Goal: Task Accomplishment & Management: Complete application form

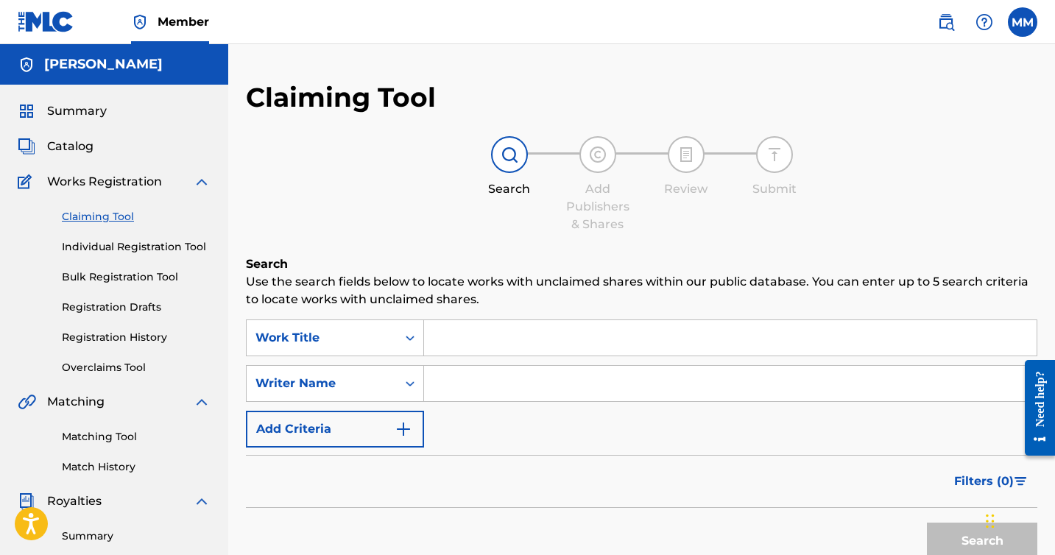
click at [324, 49] on div "Claiming Tool Search Add Publishers & Shares Review Submit Search Use the searc…" at bounding box center [641, 443] width 827 height 798
click at [37, 15] on img at bounding box center [46, 21] width 57 height 21
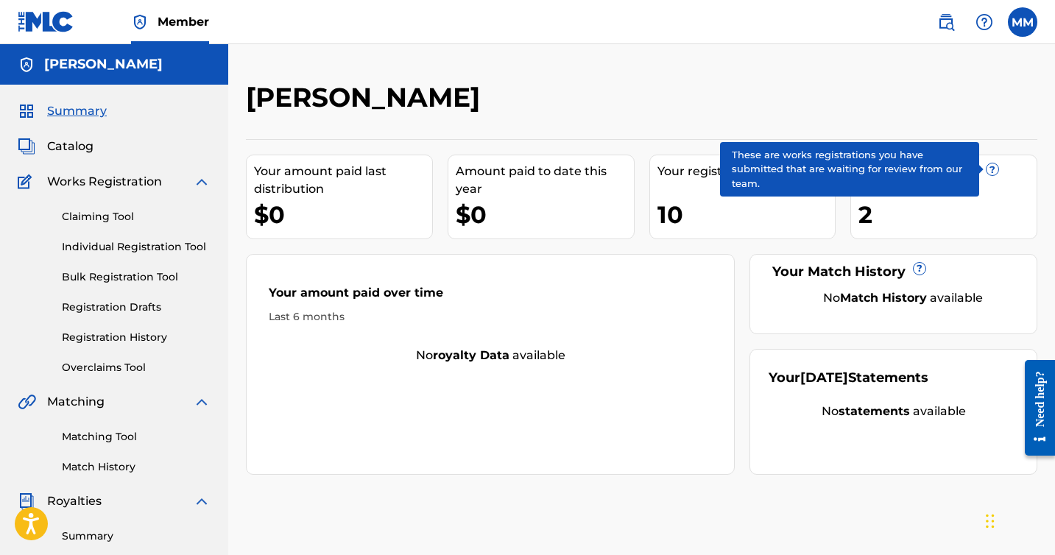
click at [997, 168] on span "?" at bounding box center [992, 169] width 12 height 12
click at [991, 169] on span "?" at bounding box center [992, 169] width 12 height 12
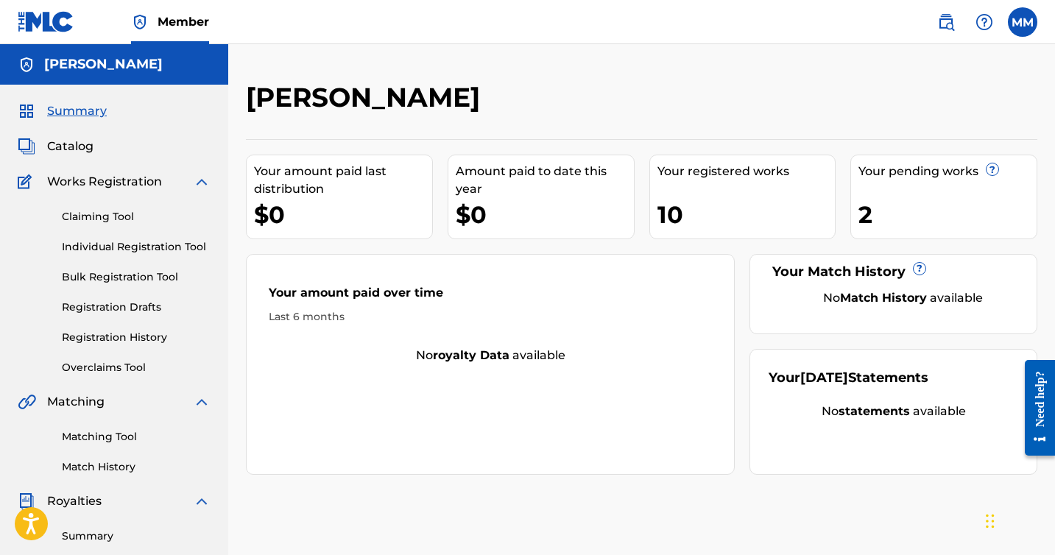
click at [984, 91] on div at bounding box center [946, 102] width 182 height 43
click at [743, 164] on div "Your registered works" at bounding box center [746, 172] width 178 height 18
click at [106, 222] on link "Claiming Tool" at bounding box center [136, 216] width 149 height 15
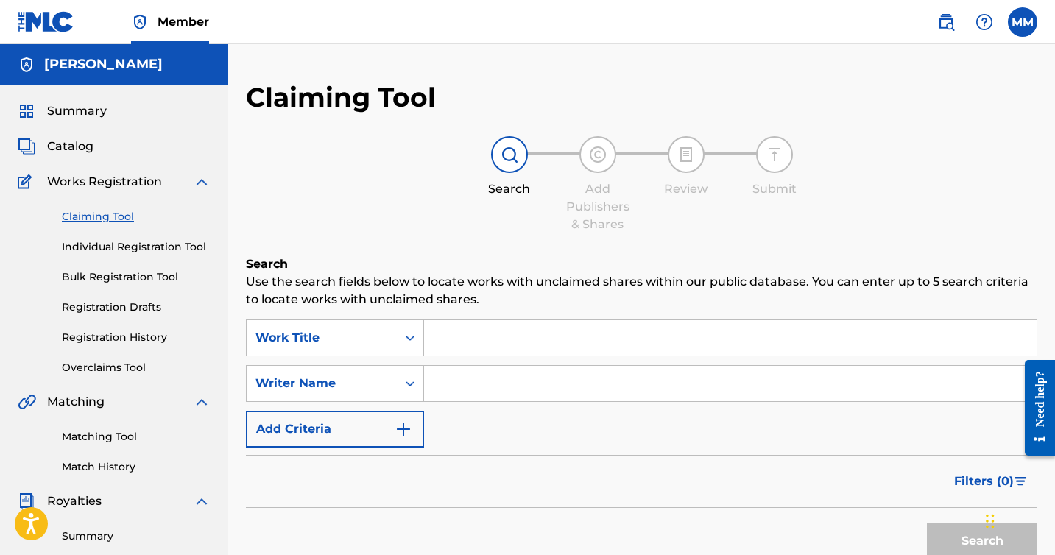
click at [547, 326] on input "Search Form" at bounding box center [730, 337] width 612 height 35
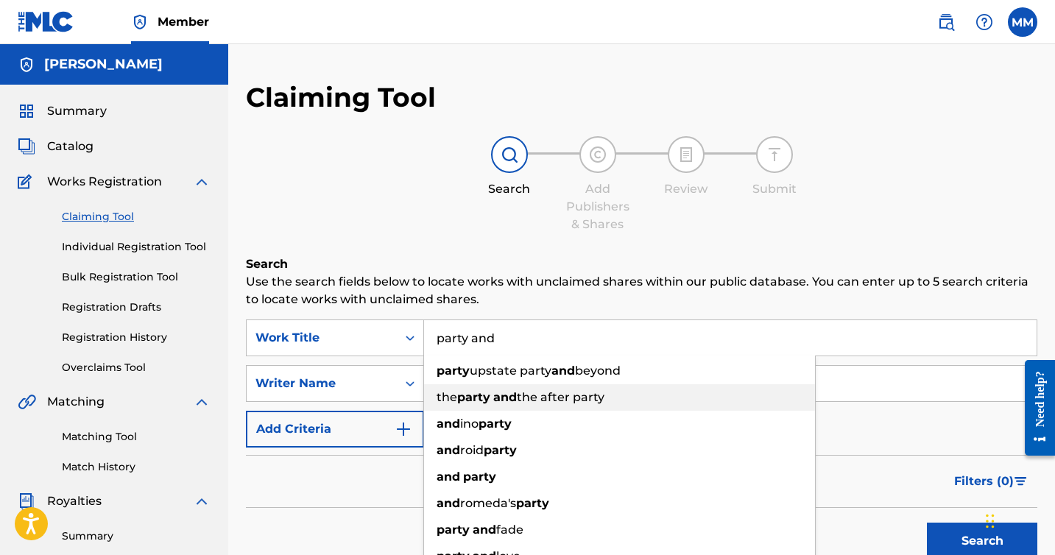
click at [530, 395] on span "the after party" at bounding box center [561, 397] width 88 height 14
type input "the party and the after party"
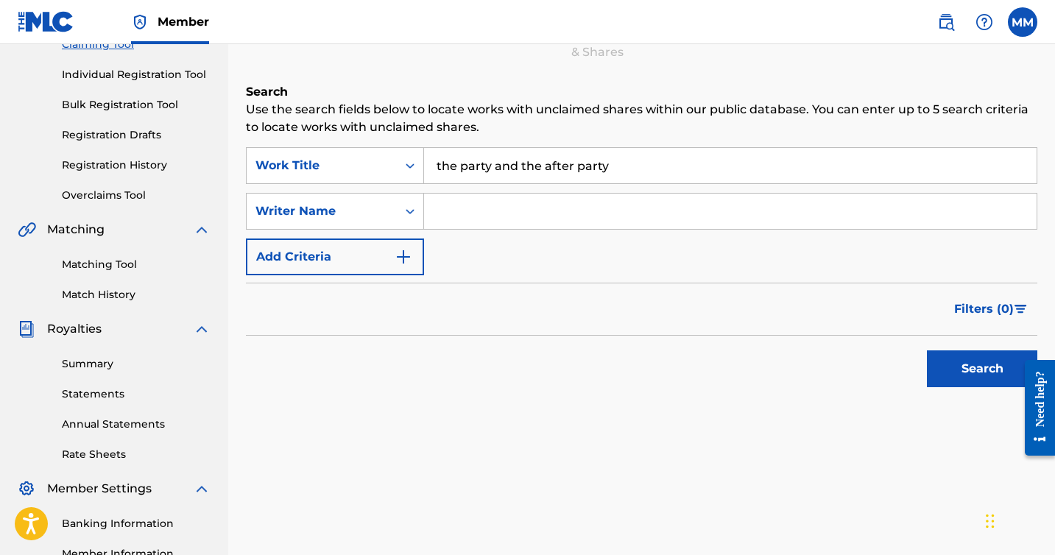
scroll to position [236, 0]
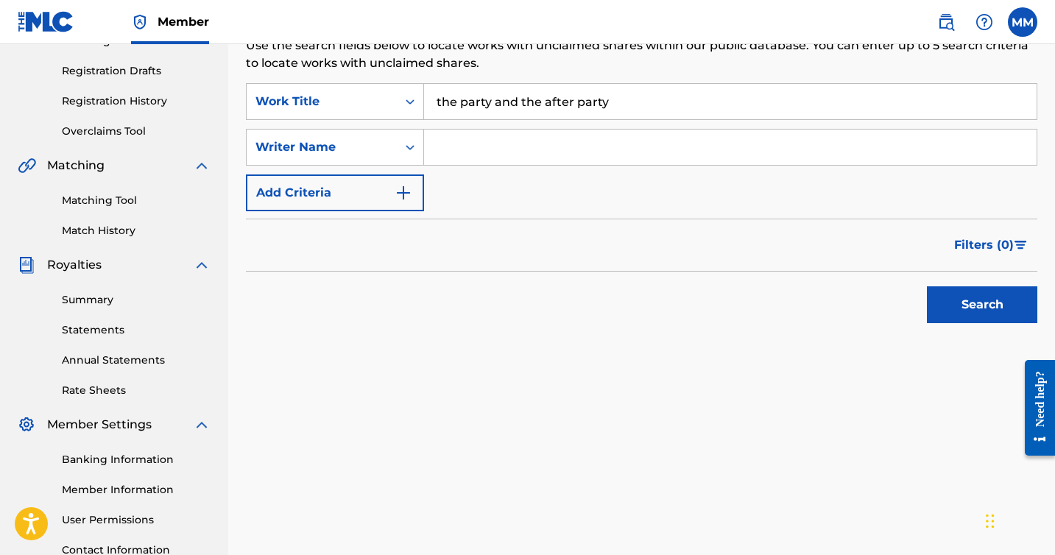
click at [947, 304] on button "Search" at bounding box center [982, 304] width 110 height 37
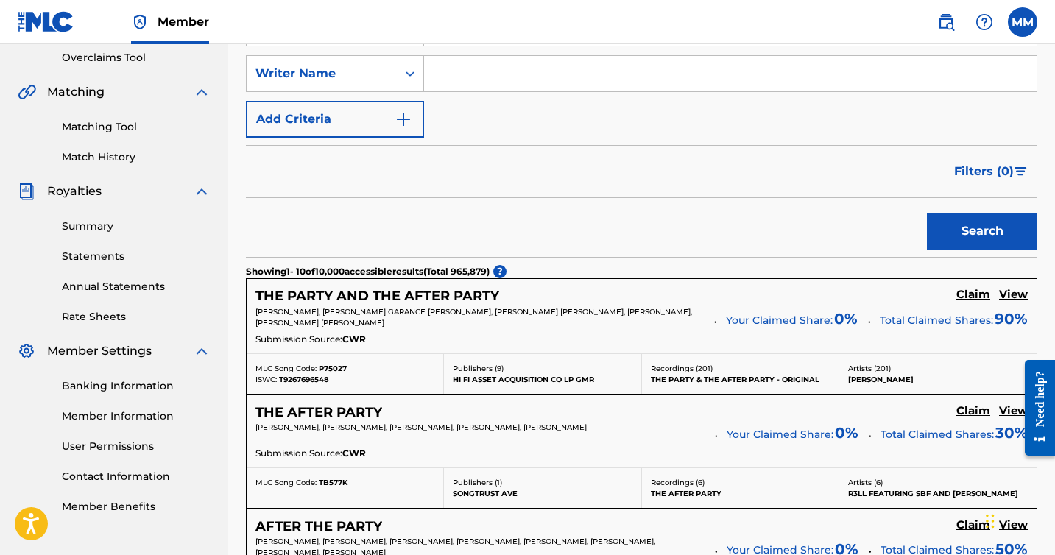
scroll to position [316, 0]
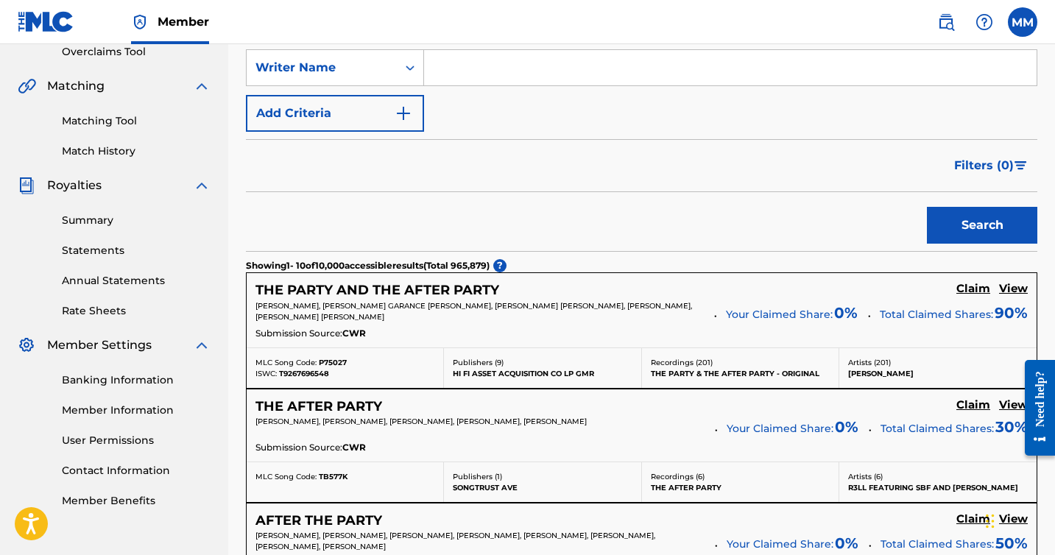
click at [962, 289] on h5 "Claim" at bounding box center [973, 289] width 34 height 14
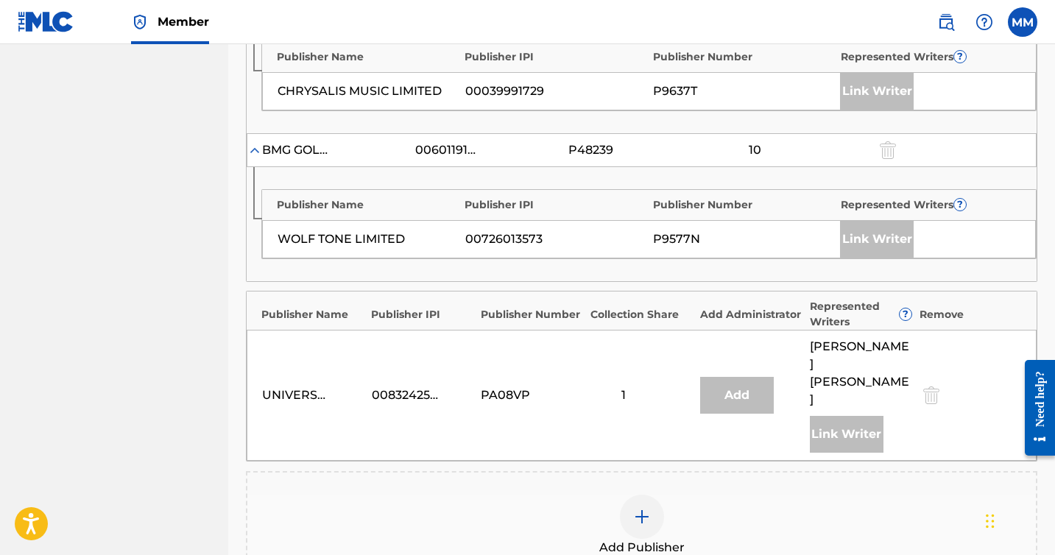
scroll to position [1108, 0]
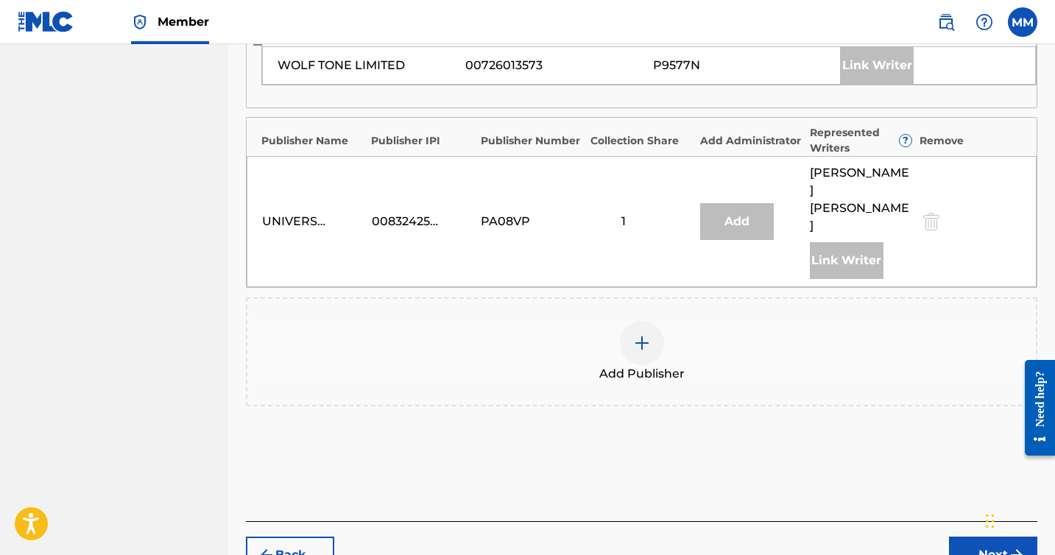
click at [622, 321] on div at bounding box center [642, 343] width 44 height 44
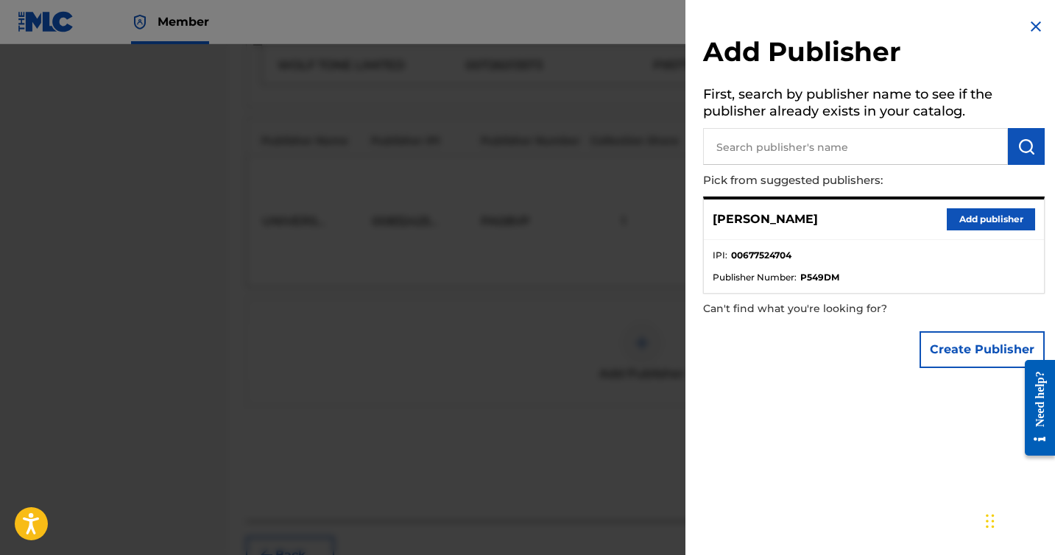
click at [961, 222] on button "Add publisher" at bounding box center [991, 219] width 88 height 22
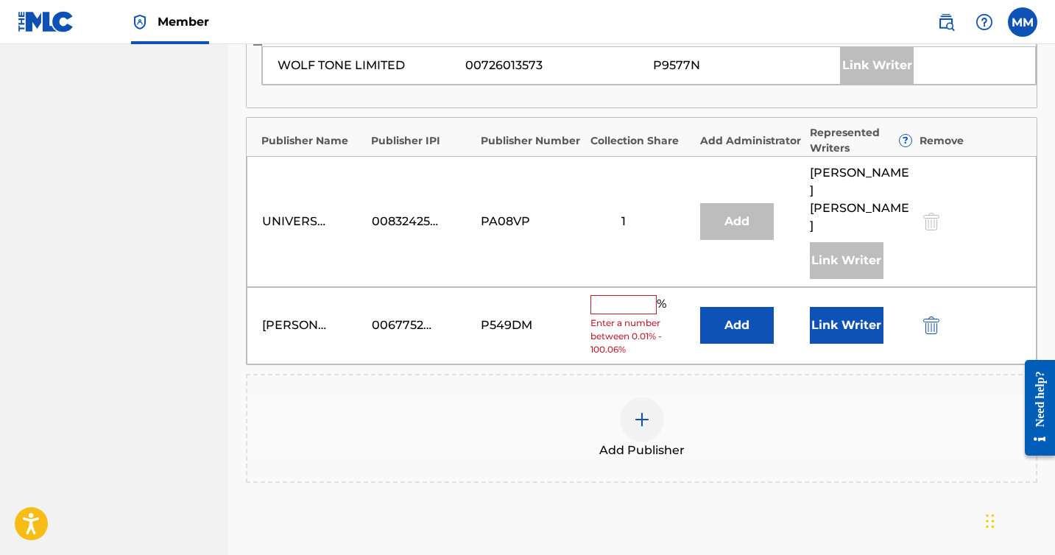
click at [615, 295] on input "text" at bounding box center [623, 304] width 66 height 19
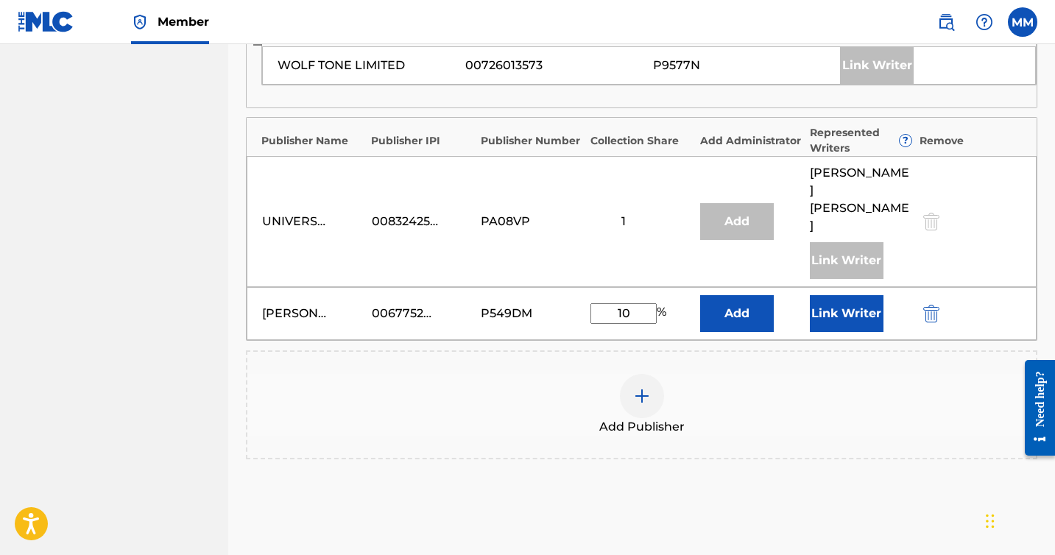
type input "10"
click at [841, 295] on button "Link Writer" at bounding box center [847, 313] width 74 height 37
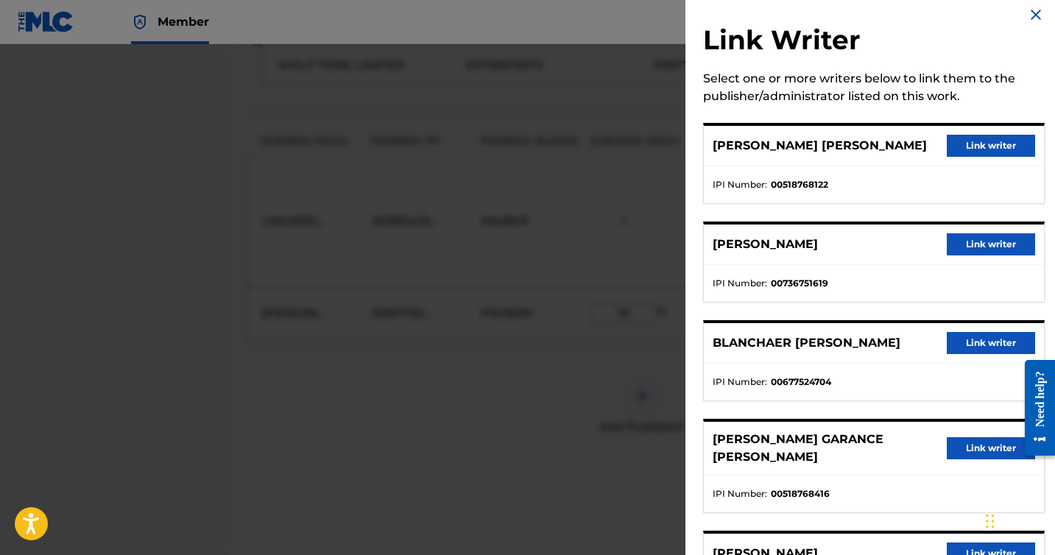
scroll to position [15, 0]
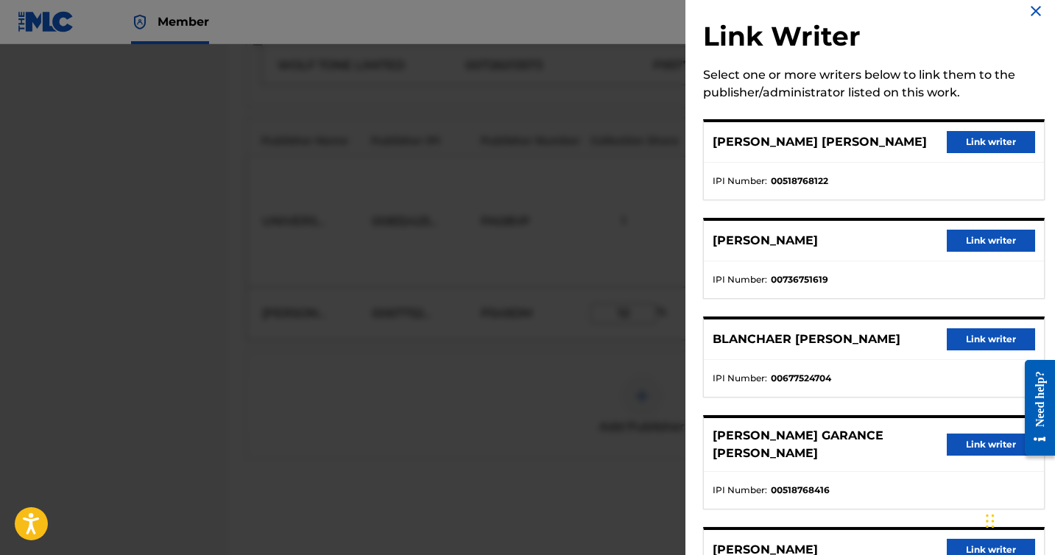
click at [977, 342] on button "Link writer" at bounding box center [991, 339] width 88 height 22
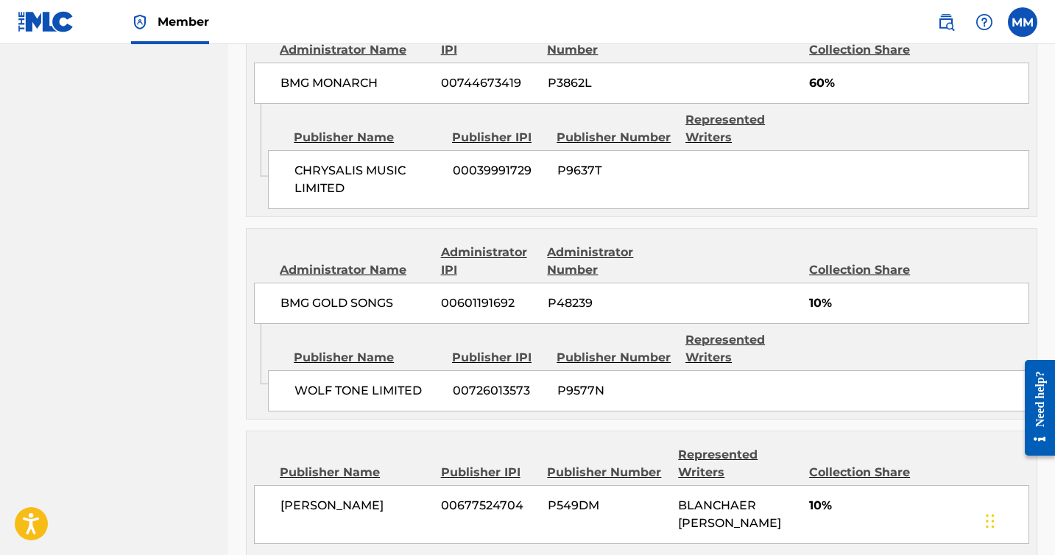
scroll to position [1510, 0]
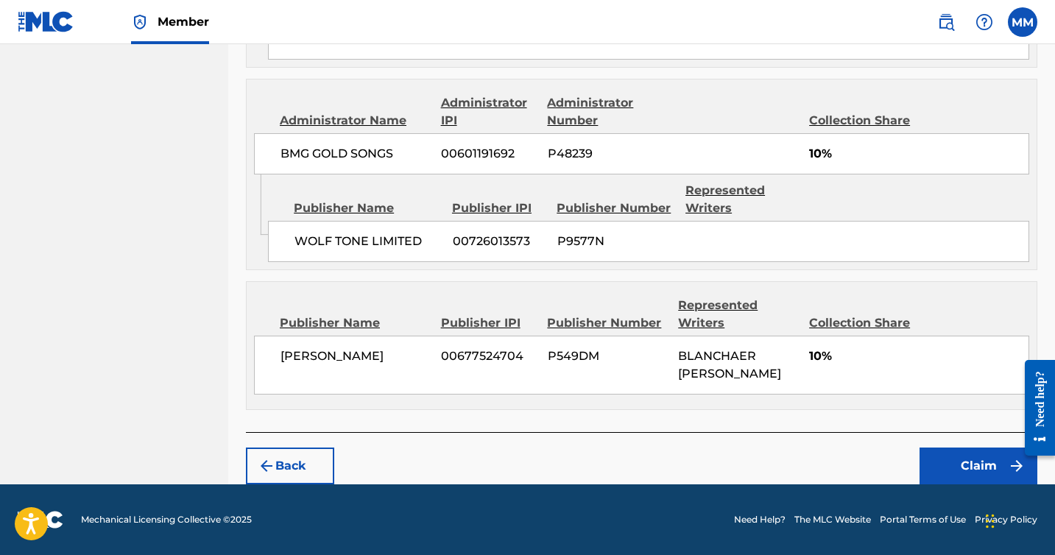
click at [951, 466] on button "Claim" at bounding box center [978, 466] width 118 height 37
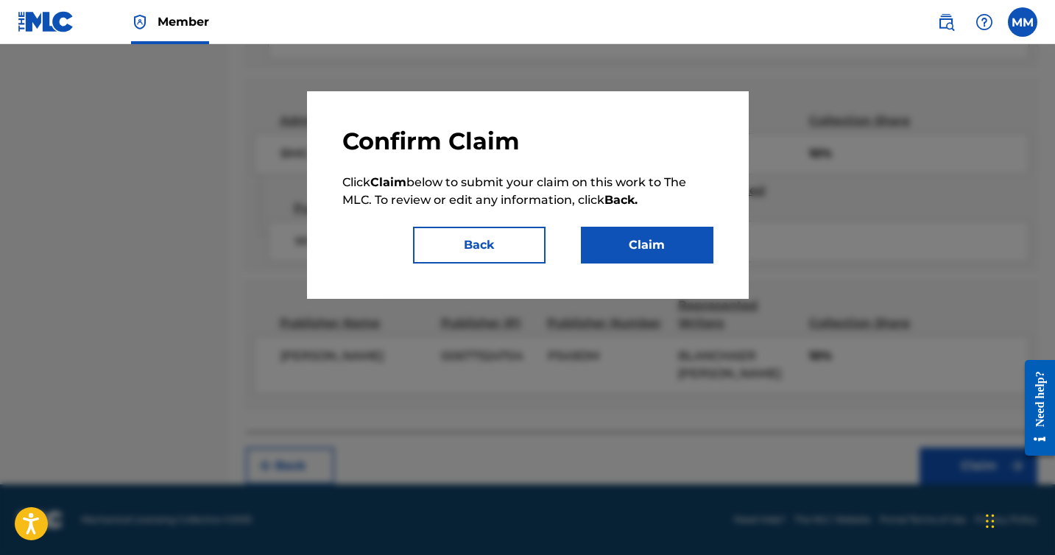
click at [617, 244] on button "Claim" at bounding box center [647, 245] width 132 height 37
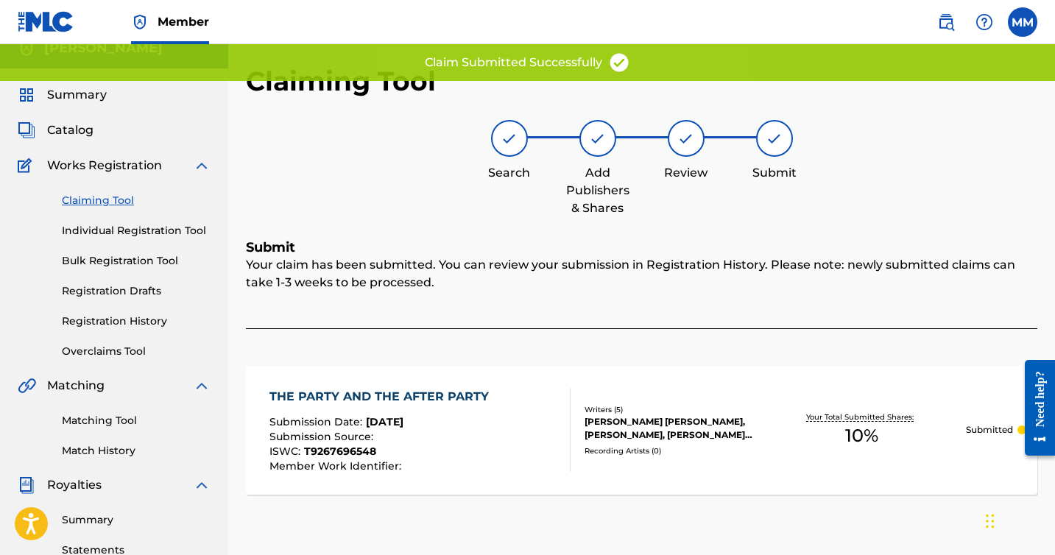
scroll to position [0, 0]
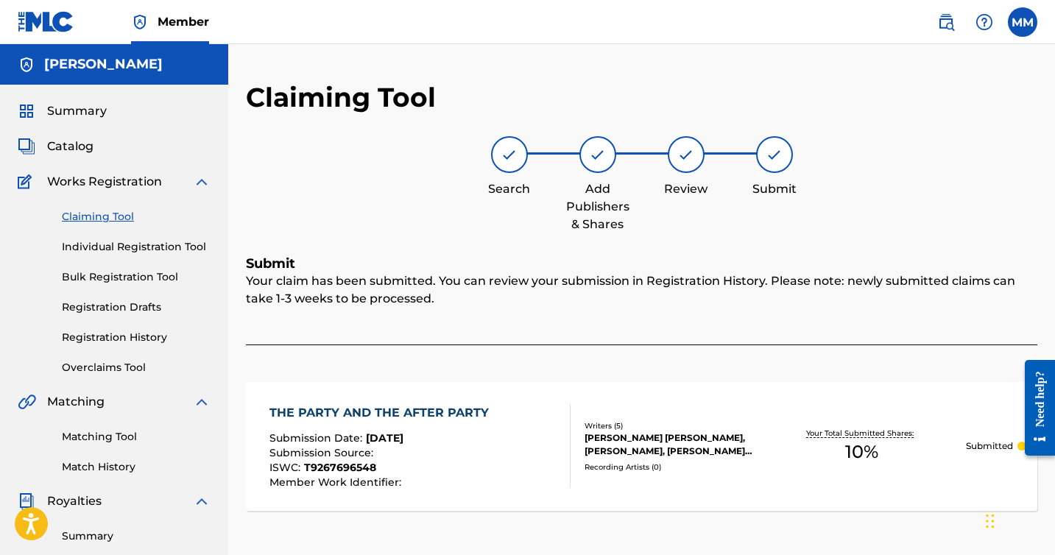
click at [123, 219] on link "Claiming Tool" at bounding box center [136, 216] width 149 height 15
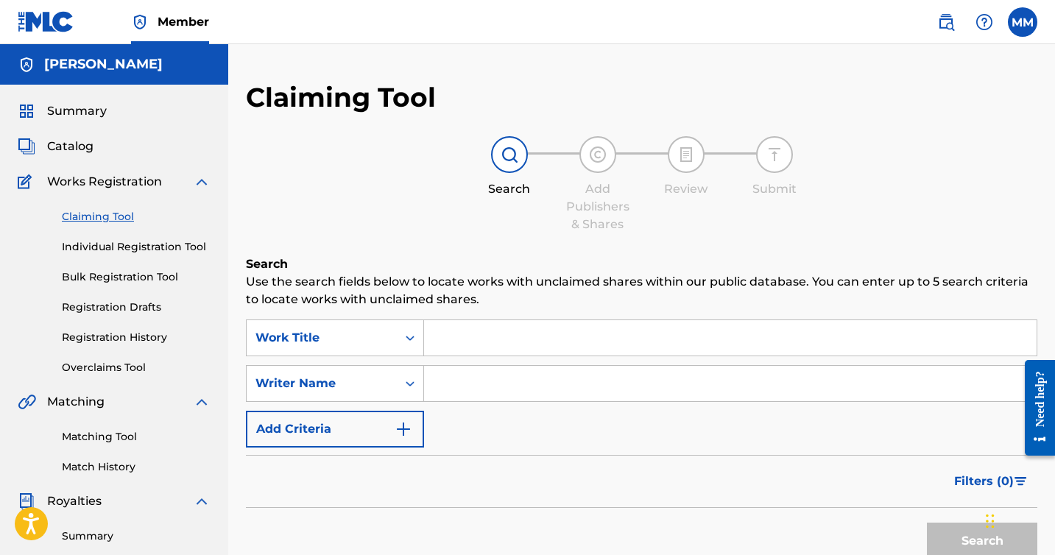
click at [493, 333] on input "Search Form" at bounding box center [730, 337] width 612 height 35
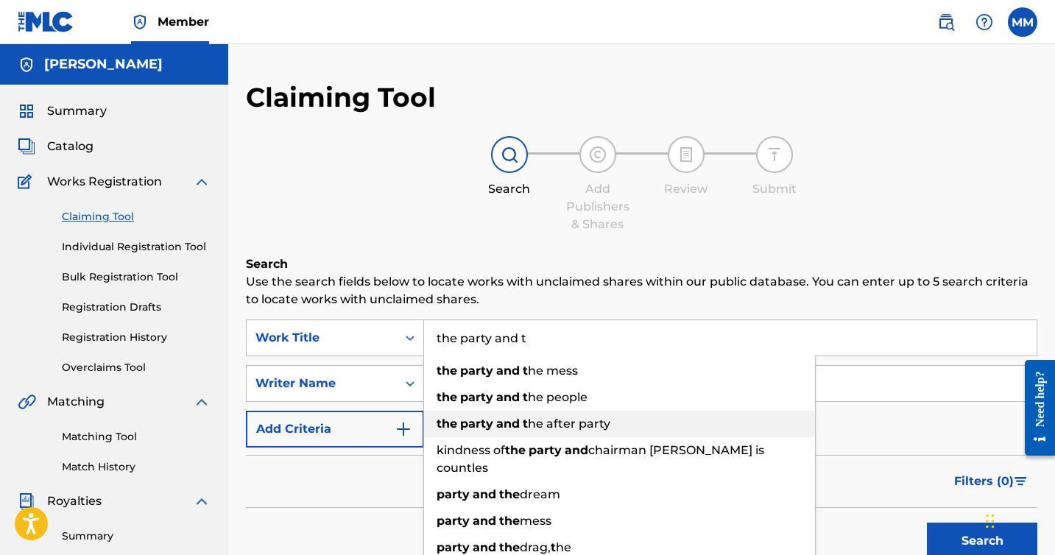
click at [517, 420] on strong "and" at bounding box center [508, 424] width 24 height 14
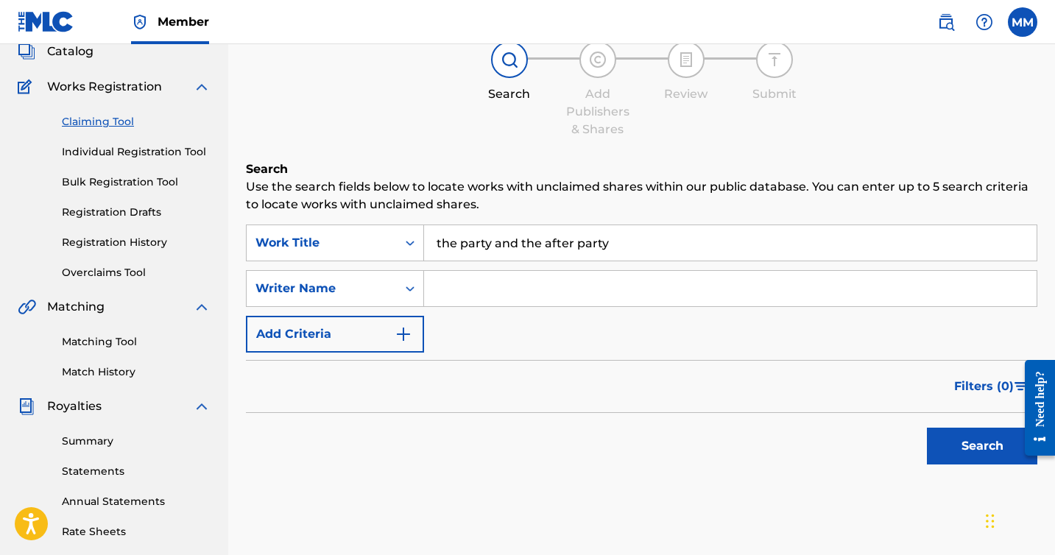
scroll to position [99, 0]
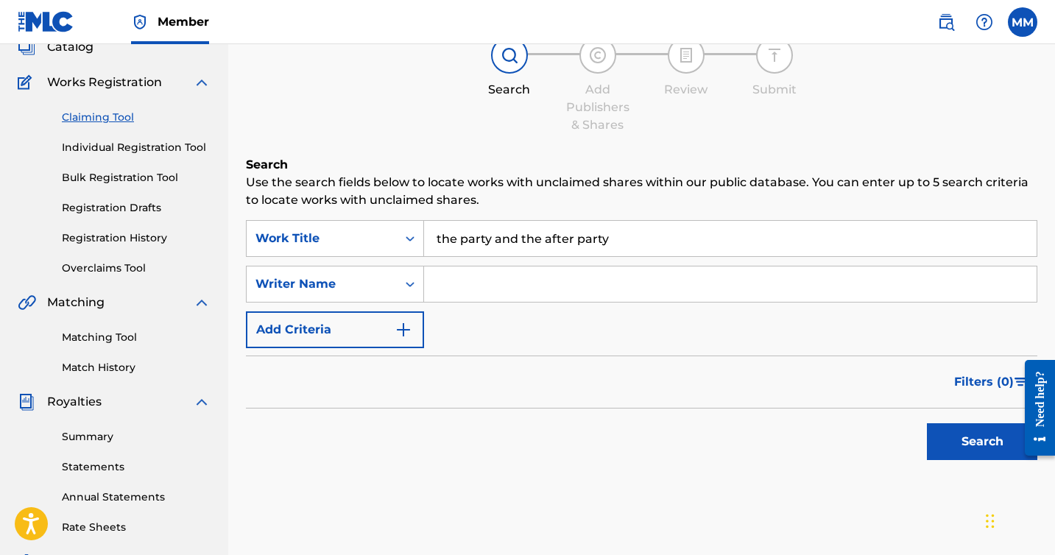
click at [960, 441] on button "Search" at bounding box center [982, 441] width 110 height 37
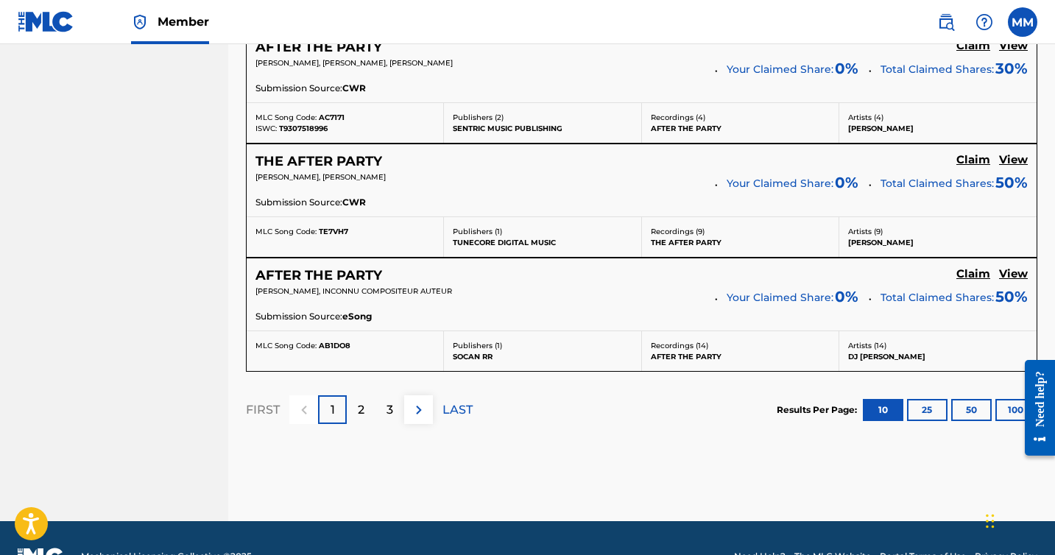
scroll to position [1398, 0]
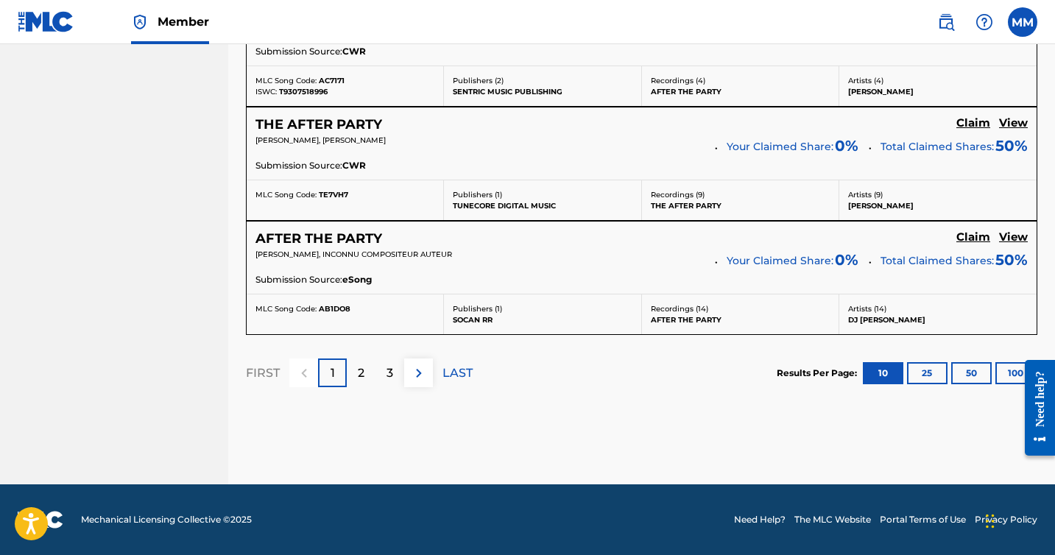
click at [364, 371] on div "2" at bounding box center [361, 372] width 29 height 29
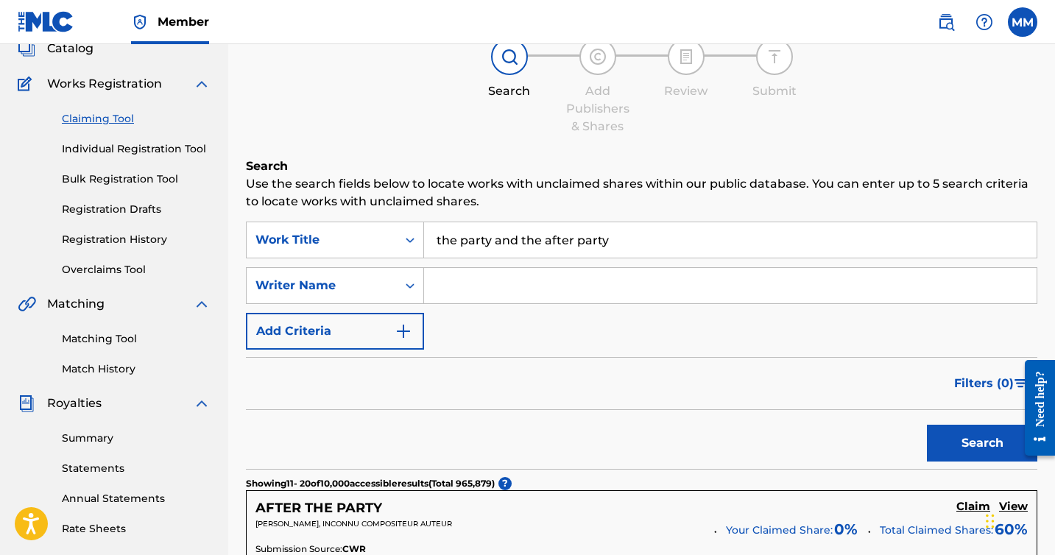
scroll to position [71, 0]
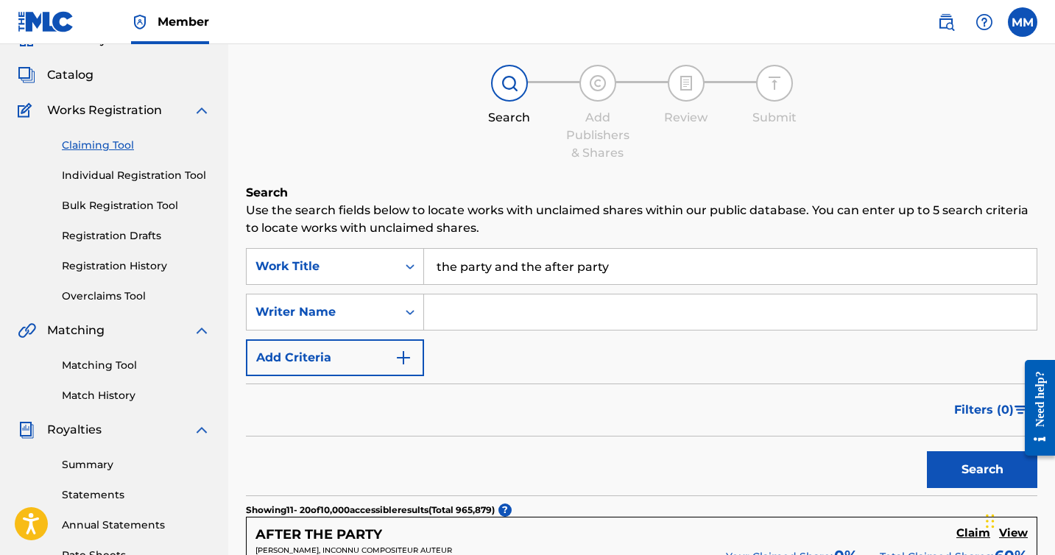
click at [564, 273] on input "the party and the after party" at bounding box center [730, 266] width 612 height 35
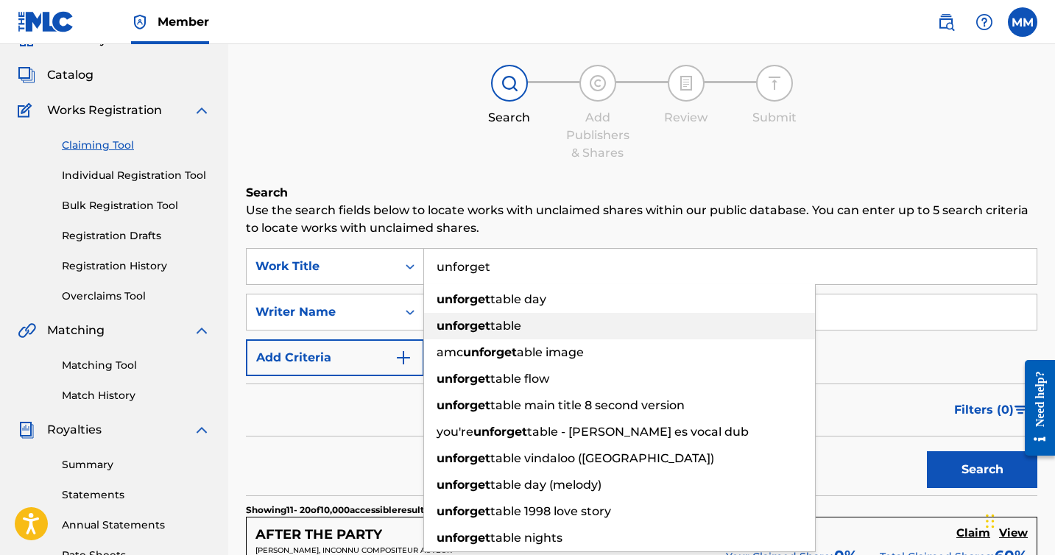
click at [528, 331] on div "unforget table" at bounding box center [619, 326] width 391 height 26
type input "unforgettable"
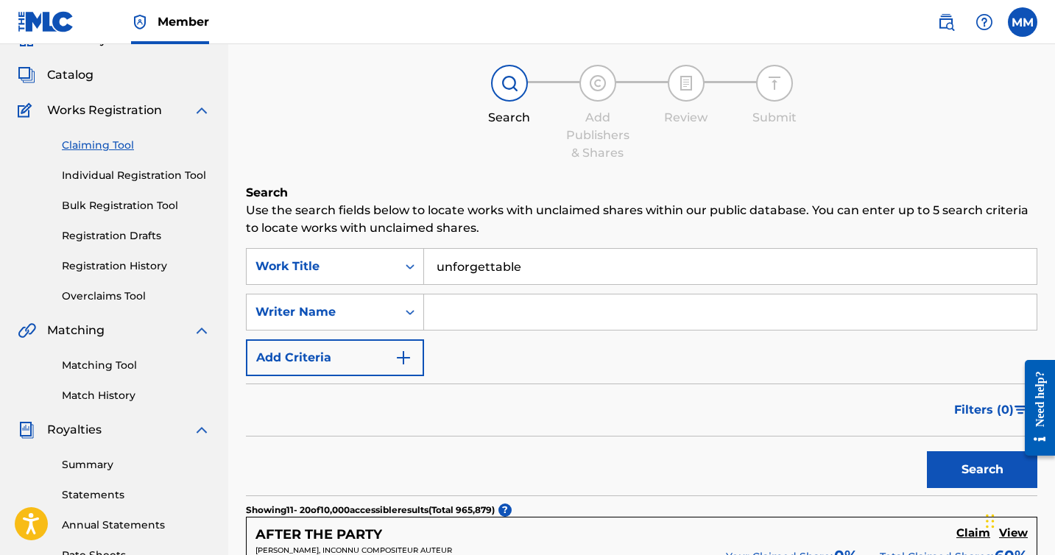
click at [958, 468] on button "Search" at bounding box center [982, 469] width 110 height 37
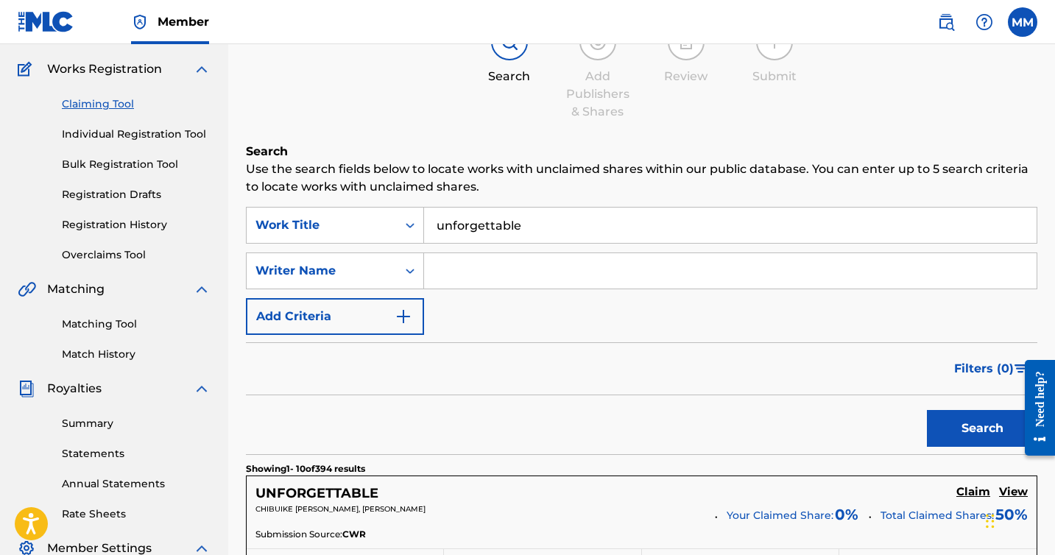
scroll to position [0, 0]
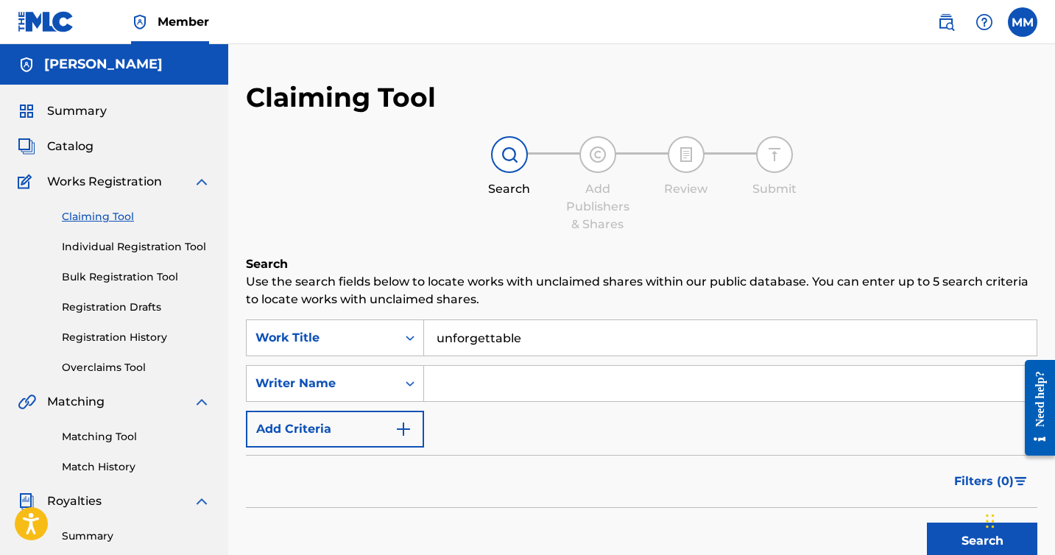
click at [528, 375] on input "Search Form" at bounding box center [730, 383] width 612 height 35
type input "[PERSON_NAME]"
click at [941, 534] on button "Search" at bounding box center [982, 541] width 110 height 37
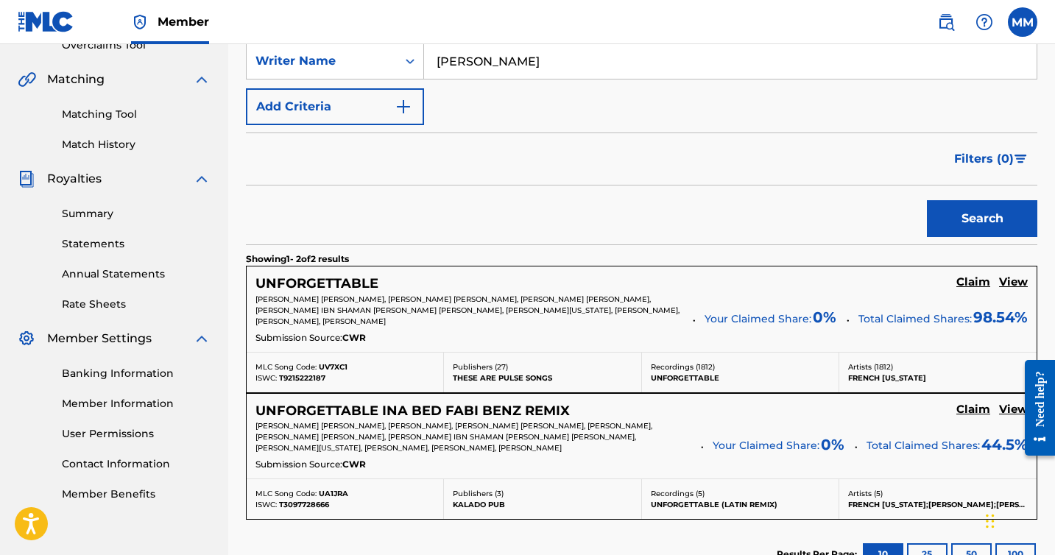
scroll to position [325, 0]
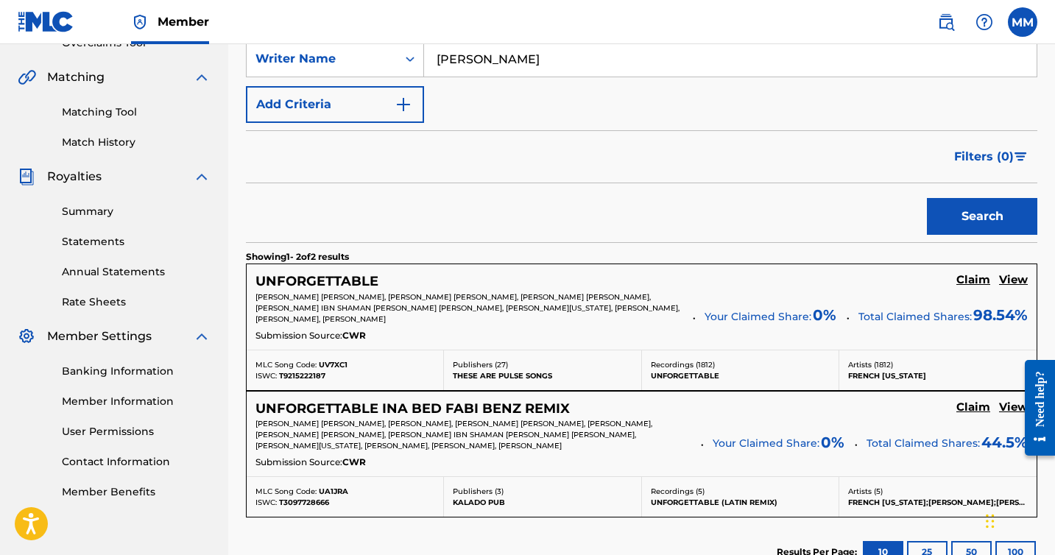
click at [958, 281] on h5 "Claim" at bounding box center [973, 280] width 34 height 14
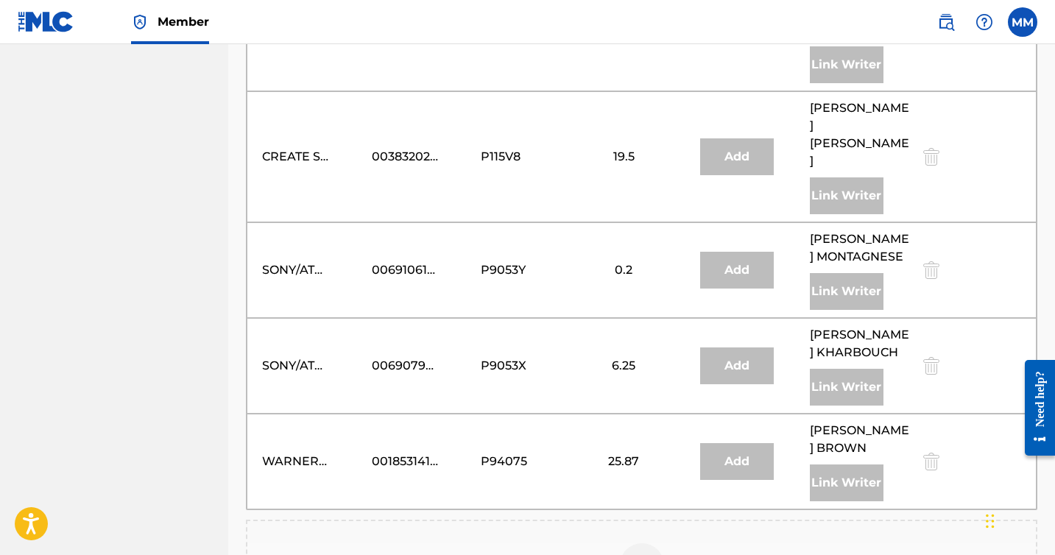
scroll to position [2642, 0]
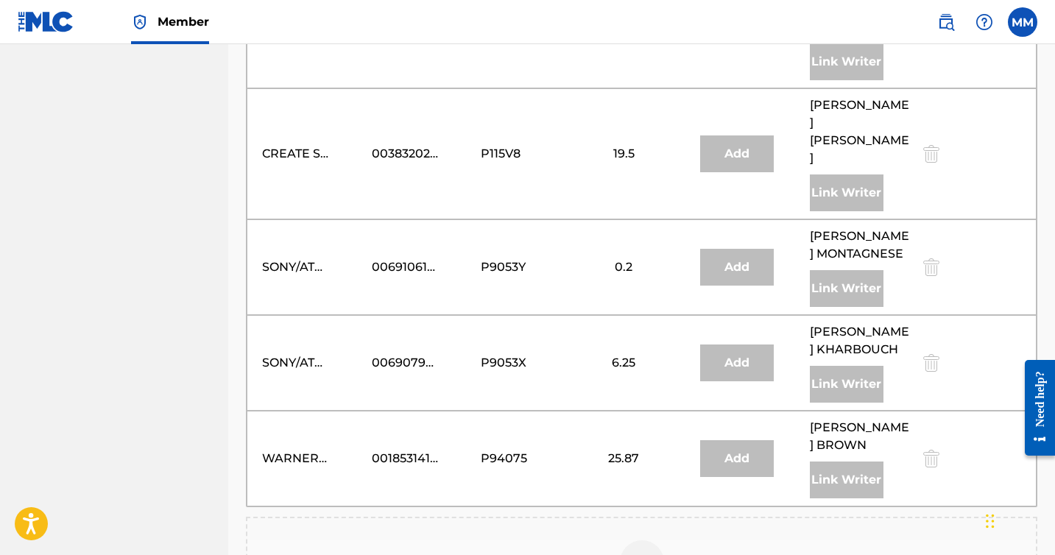
click at [648, 554] on img at bounding box center [642, 563] width 18 height 18
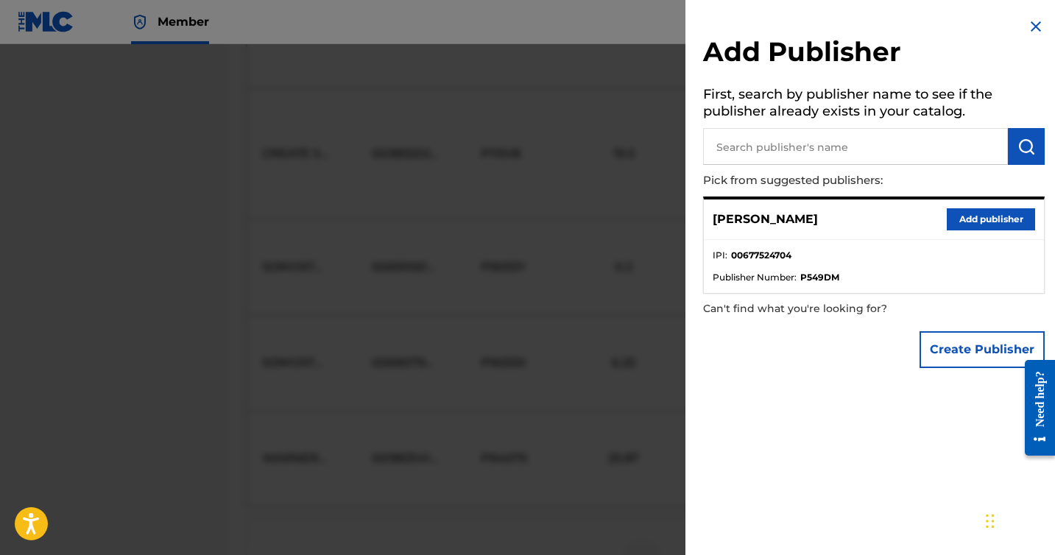
click at [971, 222] on button "Add publisher" at bounding box center [991, 219] width 88 height 22
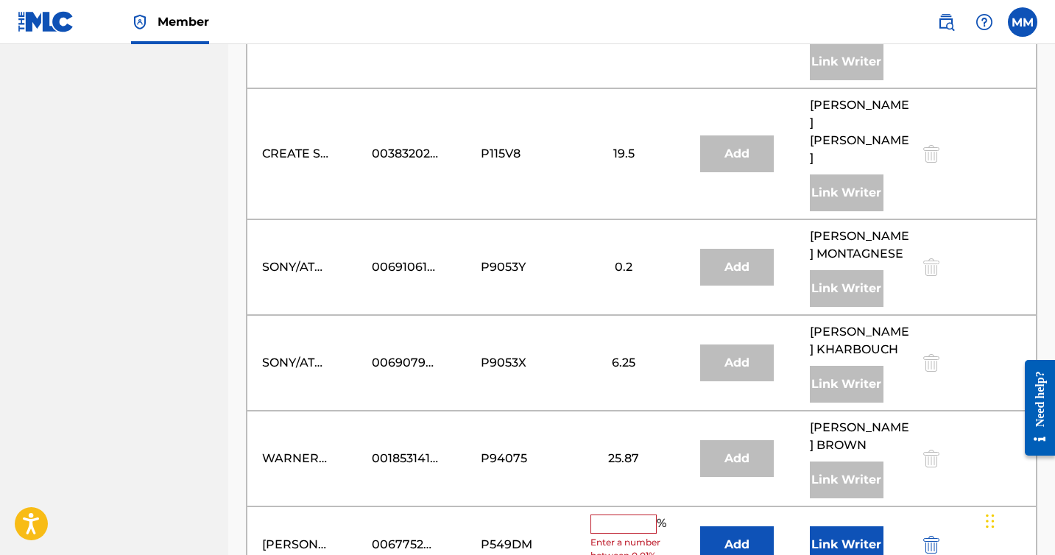
click at [626, 515] on input "text" at bounding box center [623, 524] width 66 height 19
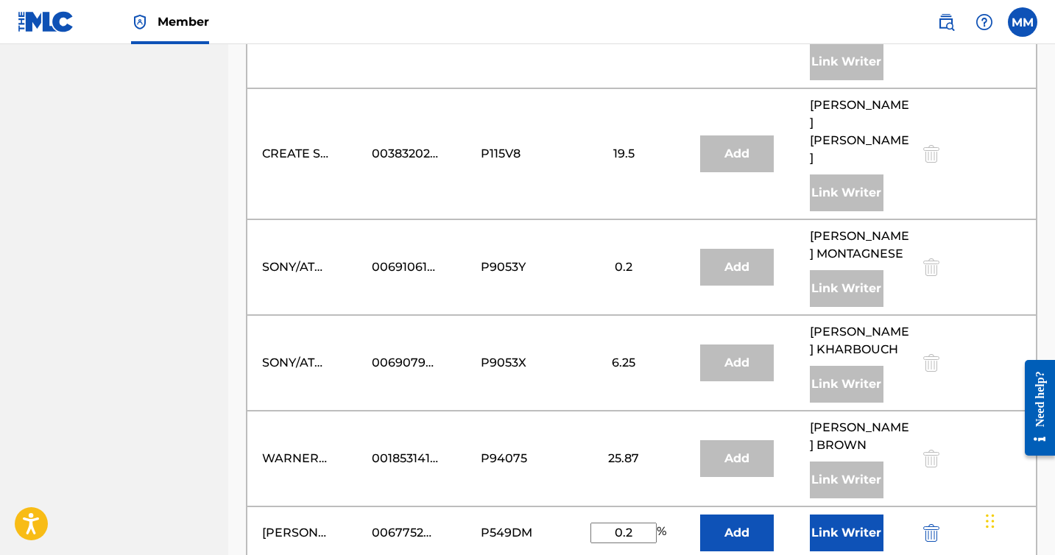
type input "0.2"
click at [844, 515] on button "Link Writer" at bounding box center [847, 533] width 74 height 37
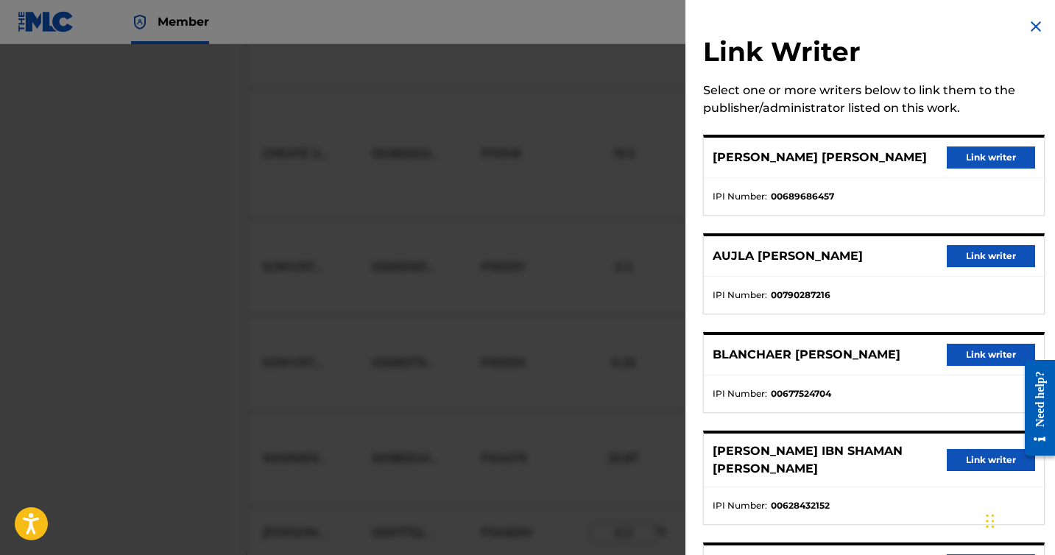
click at [981, 359] on button "Link writer" at bounding box center [991, 355] width 88 height 22
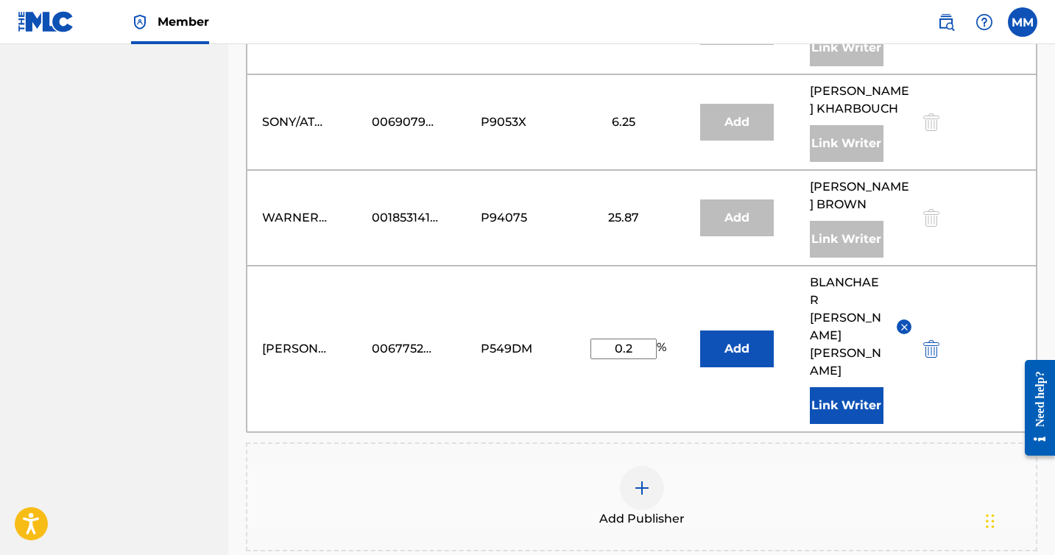
scroll to position [2921, 0]
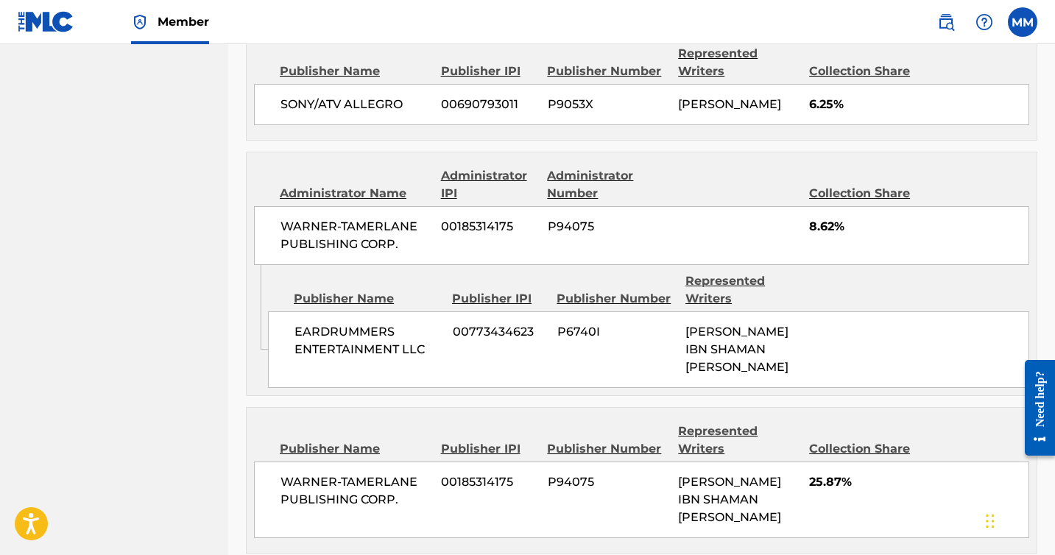
scroll to position [3958, 0]
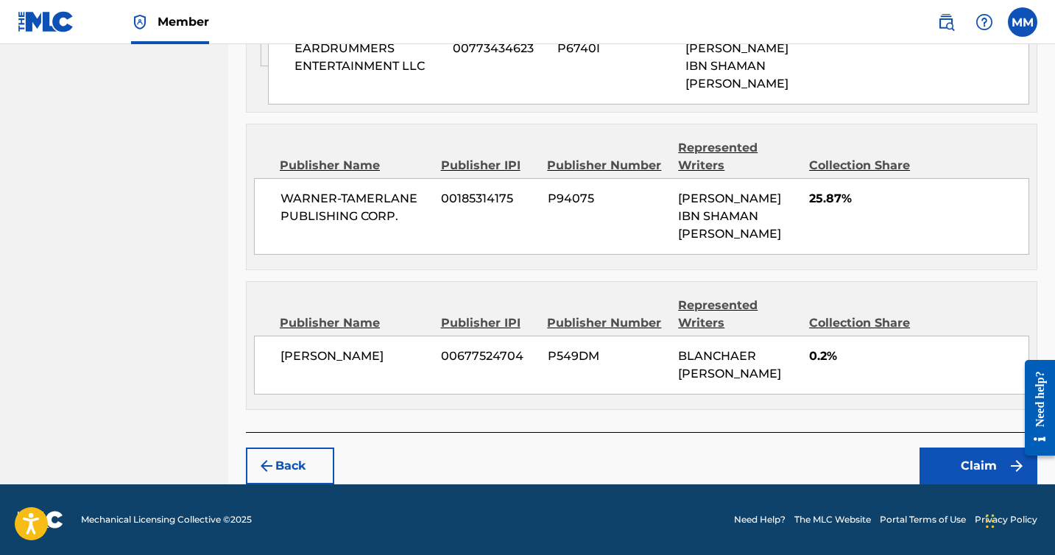
click at [945, 471] on button "Claim" at bounding box center [978, 466] width 118 height 37
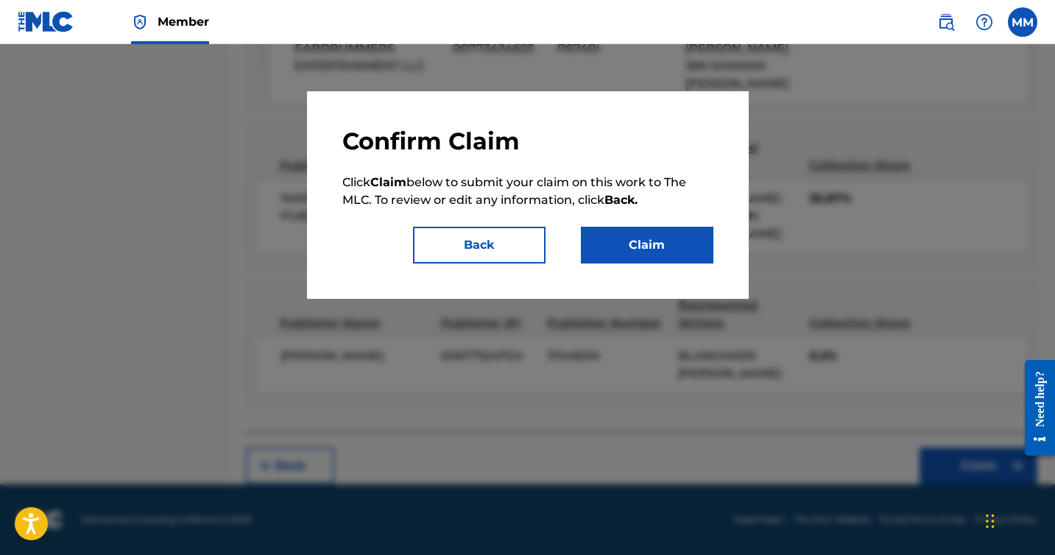
click at [656, 247] on button "Claim" at bounding box center [647, 245] width 132 height 37
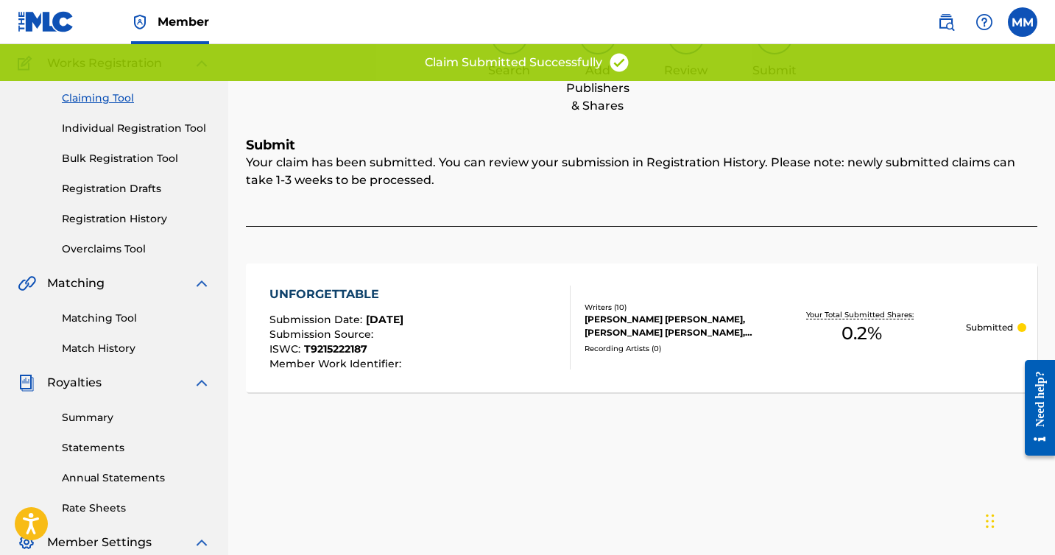
scroll to position [0, 0]
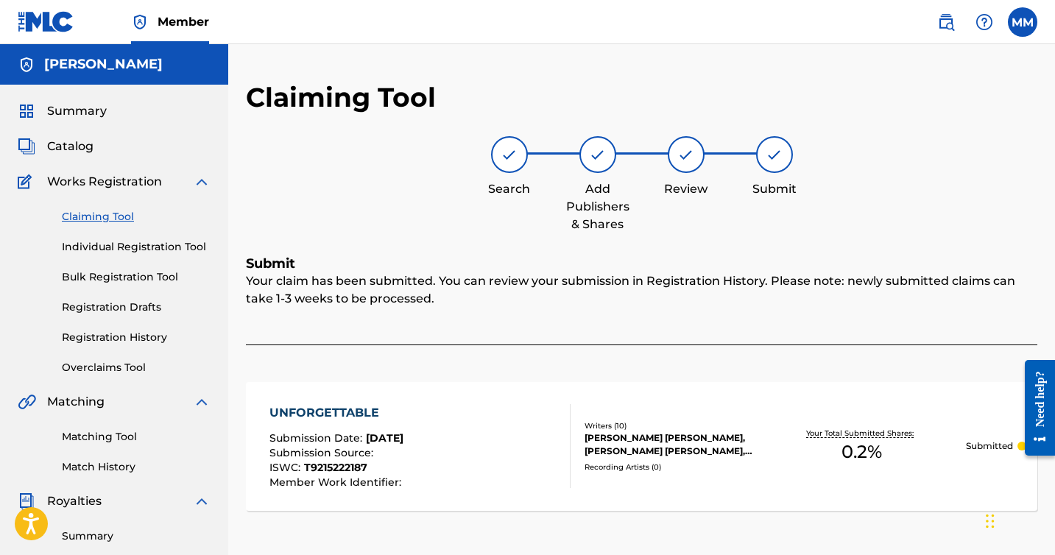
click at [105, 220] on link "Claiming Tool" at bounding box center [136, 216] width 149 height 15
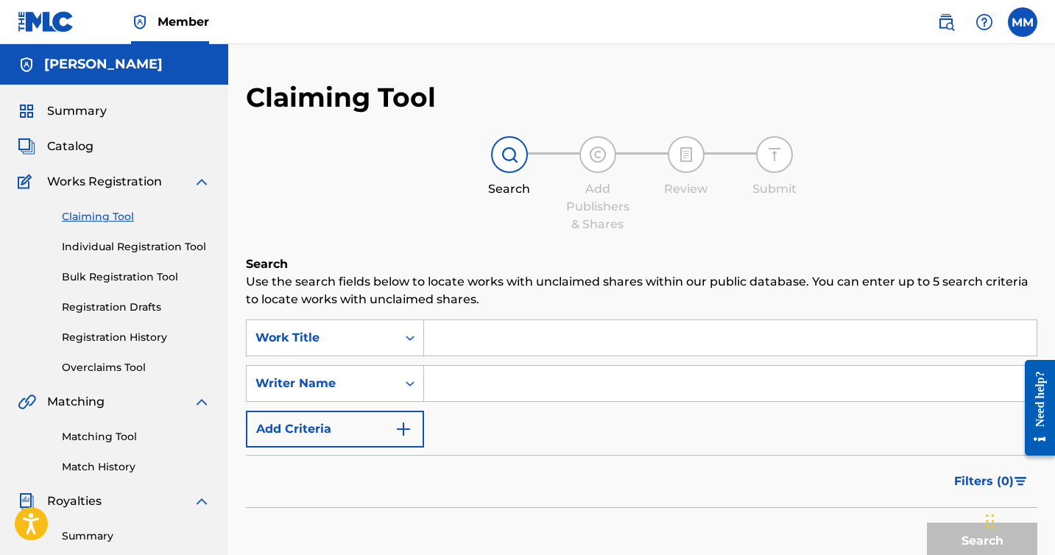
click at [463, 347] on input "Search Form" at bounding box center [730, 337] width 612 height 35
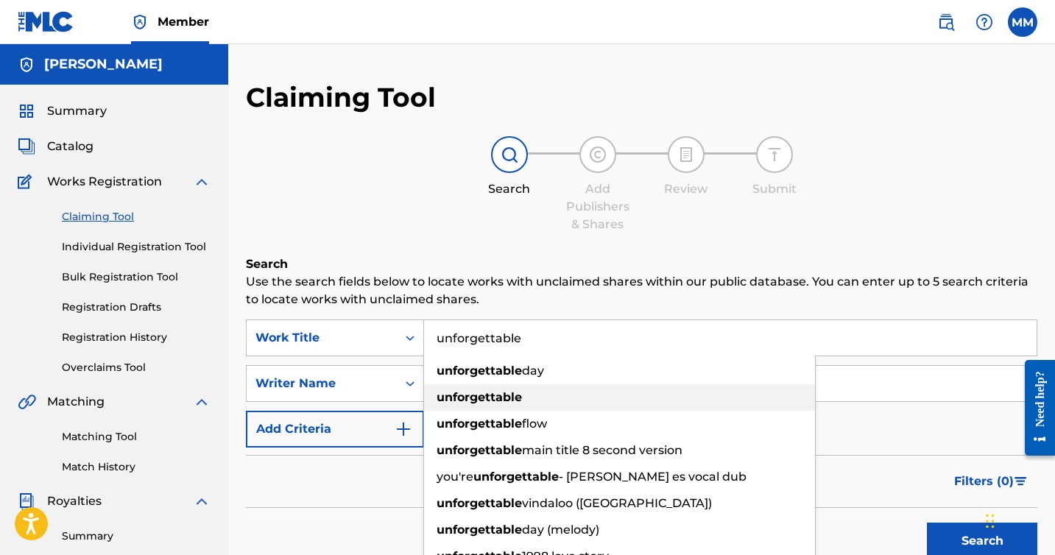
type input "unforgettable"
click at [454, 395] on strong "unforgettable" at bounding box center [478, 397] width 85 height 14
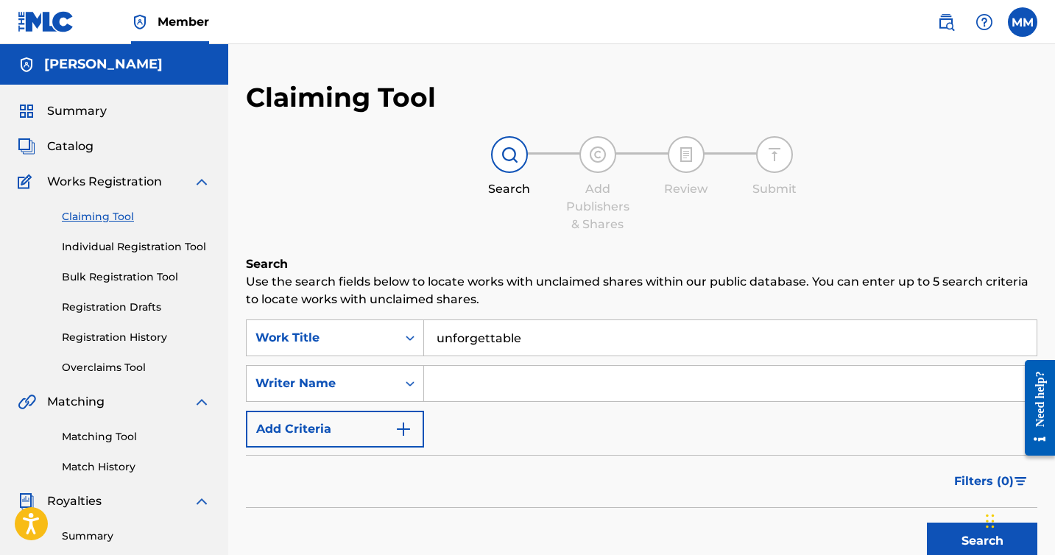
click at [473, 383] on input "Search Form" at bounding box center [730, 383] width 612 height 35
type input "[PERSON_NAME]"
click at [927, 523] on button "Search" at bounding box center [982, 541] width 110 height 37
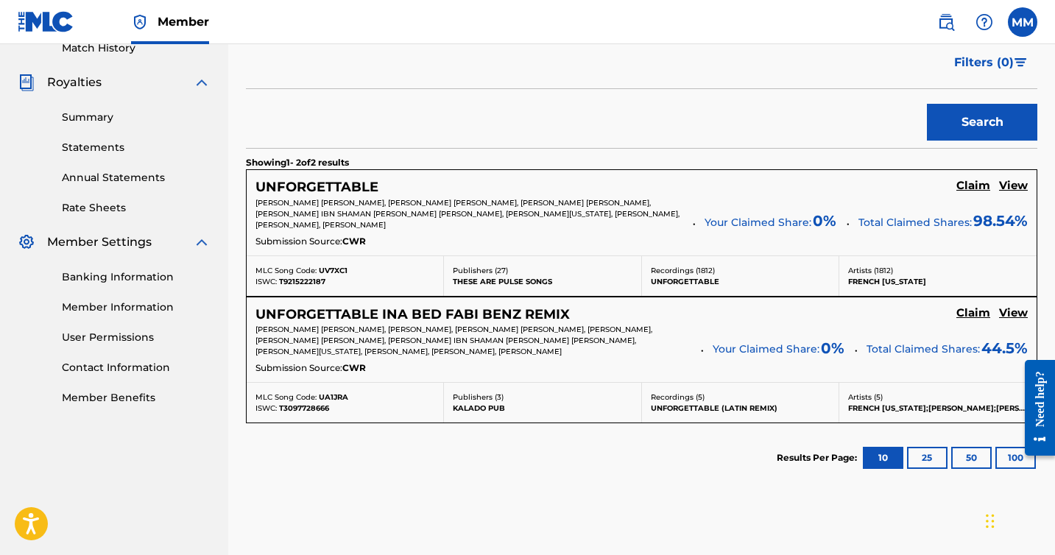
scroll to position [424, 0]
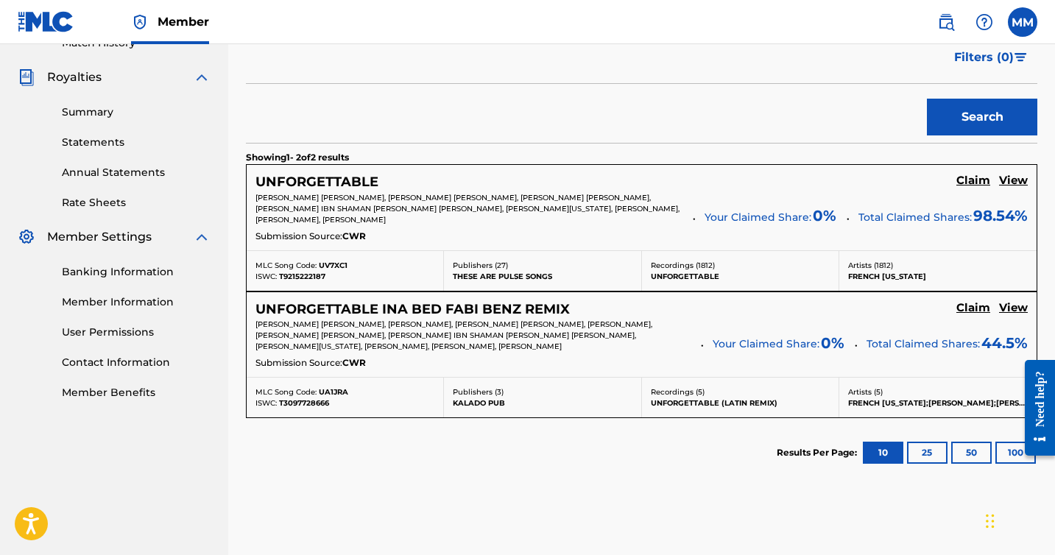
click at [965, 188] on h5 "Claim" at bounding box center [973, 181] width 34 height 14
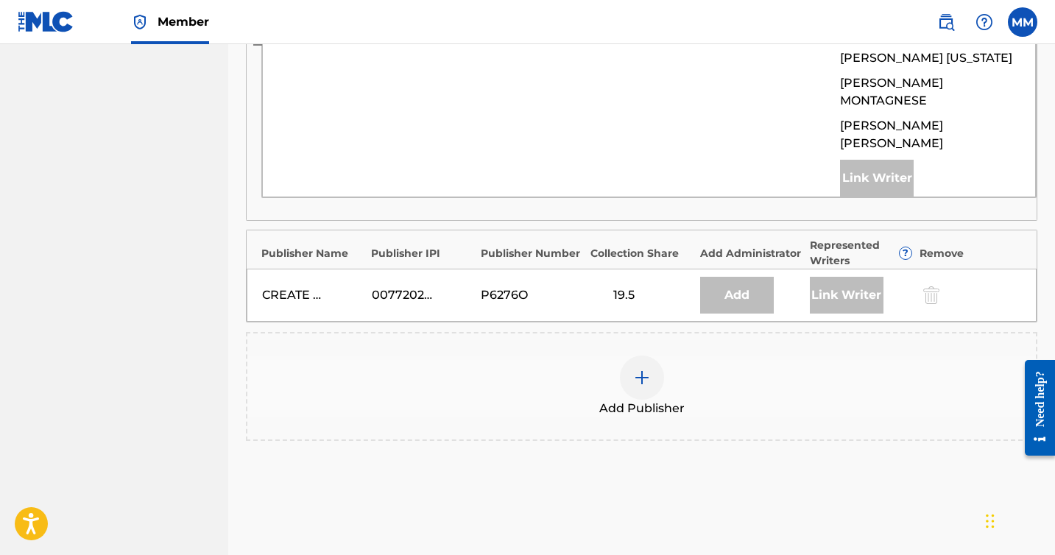
scroll to position [979, 0]
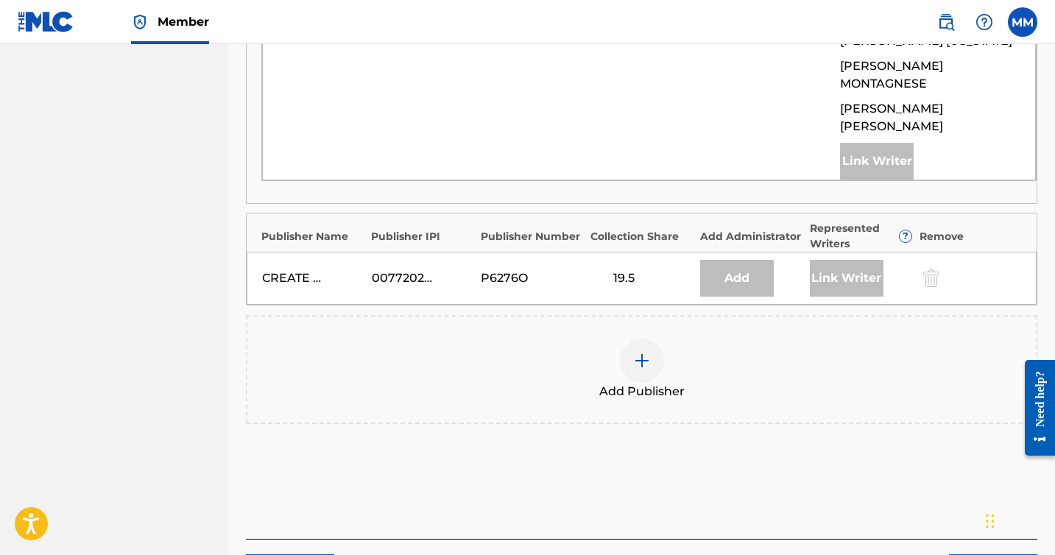
click at [735, 260] on div "Add" at bounding box center [737, 278] width 74 height 37
click at [689, 339] on div "Add Publisher" at bounding box center [641, 370] width 788 height 62
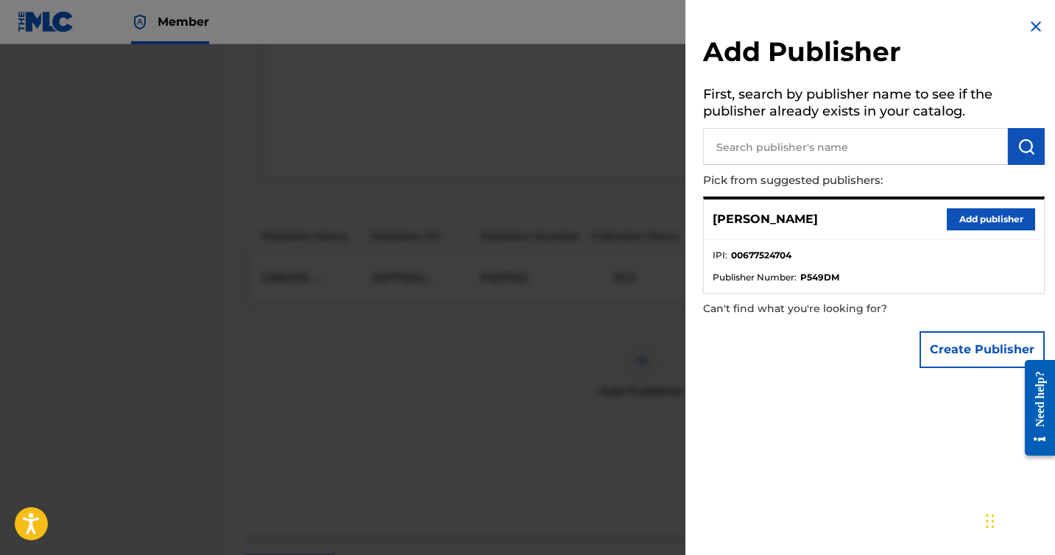
click at [969, 216] on button "Add publisher" at bounding box center [991, 219] width 88 height 22
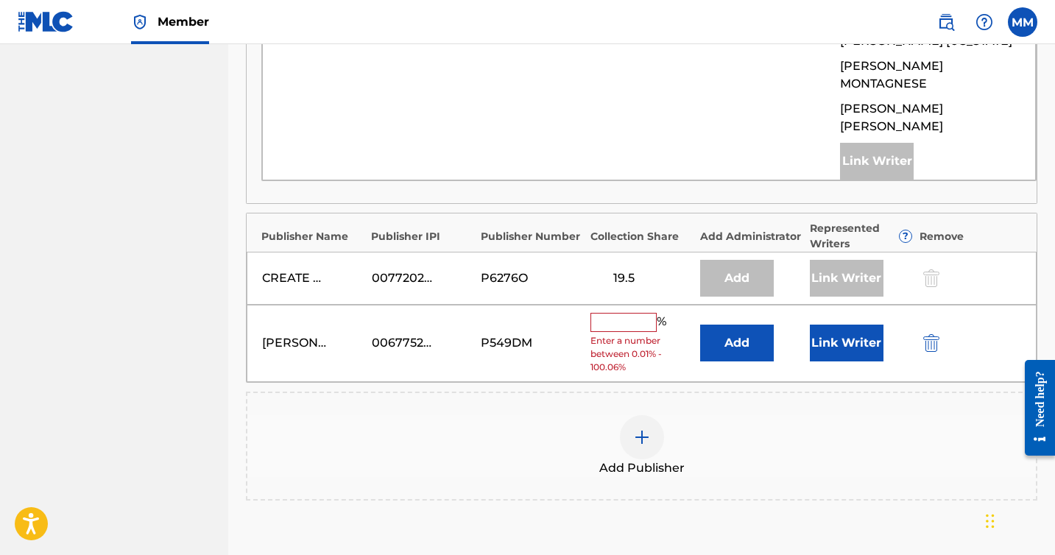
click at [645, 313] on input "text" at bounding box center [623, 322] width 66 height 19
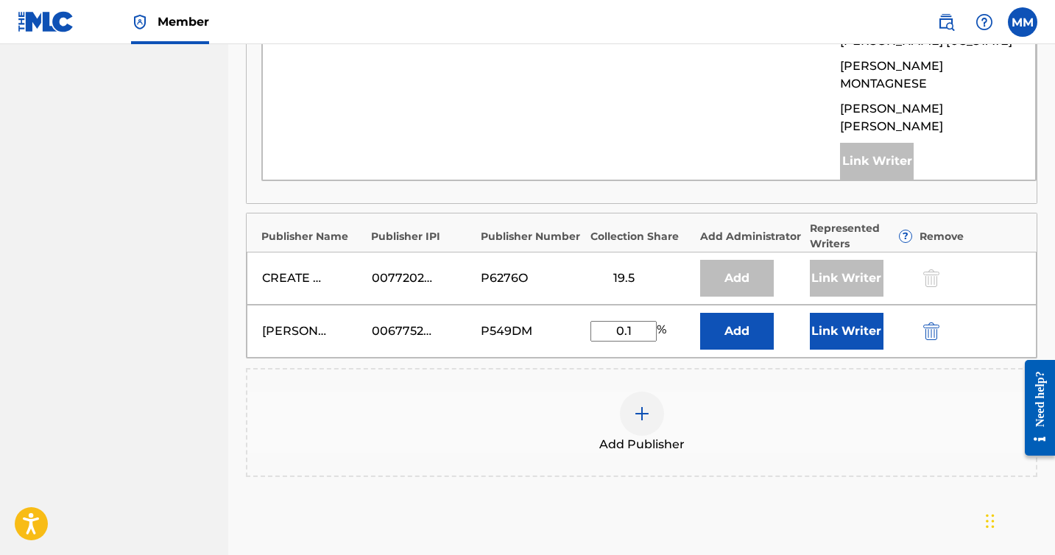
type input "0.1"
click at [857, 313] on button "Link Writer" at bounding box center [847, 331] width 74 height 37
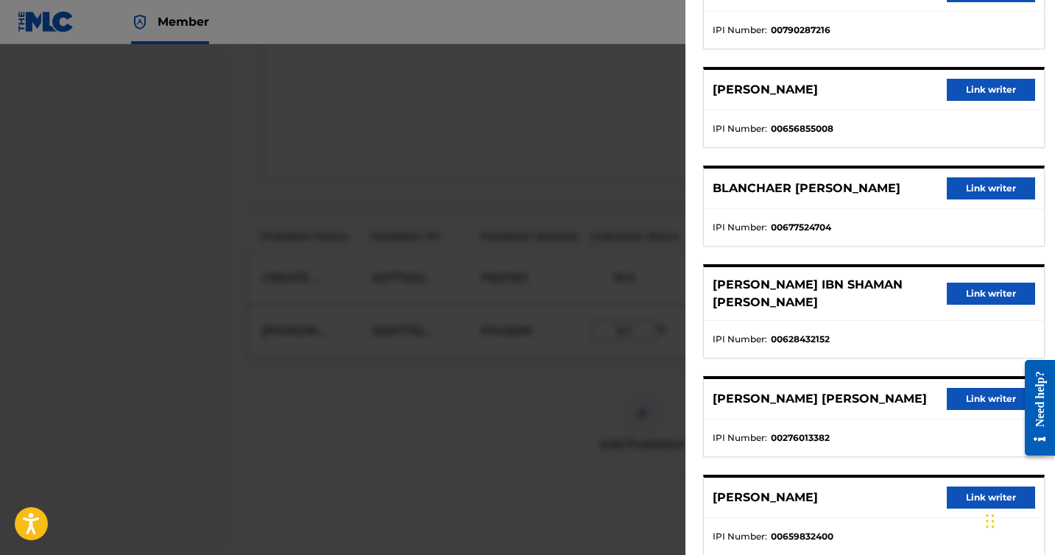
scroll to position [371, 0]
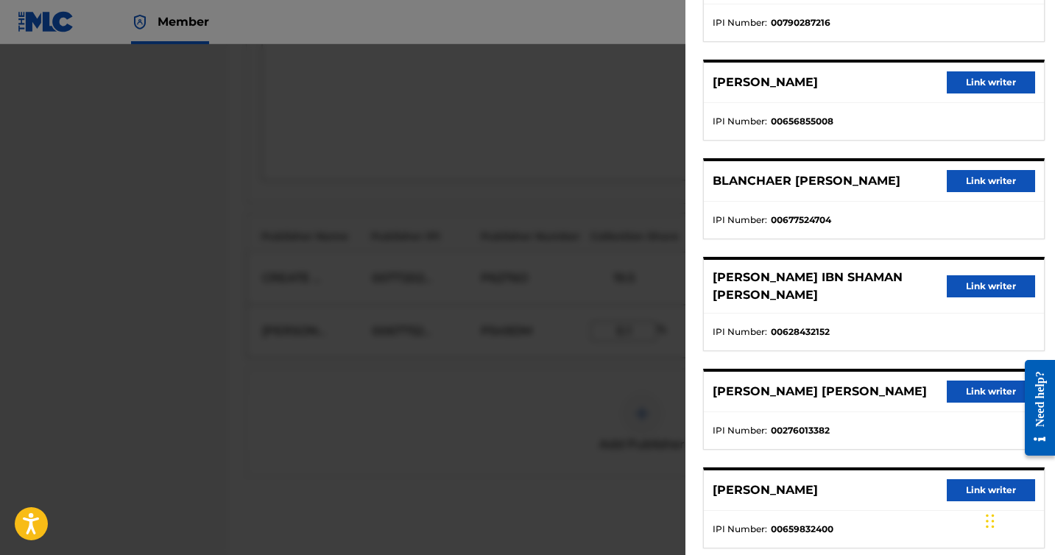
click at [962, 192] on button "Link writer" at bounding box center [991, 181] width 88 height 22
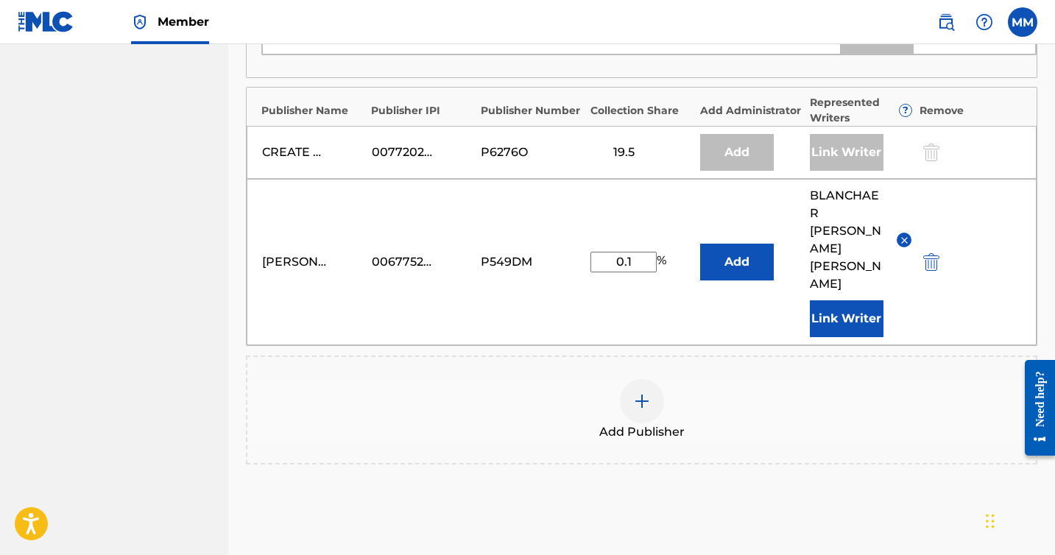
scroll to position [1110, 0]
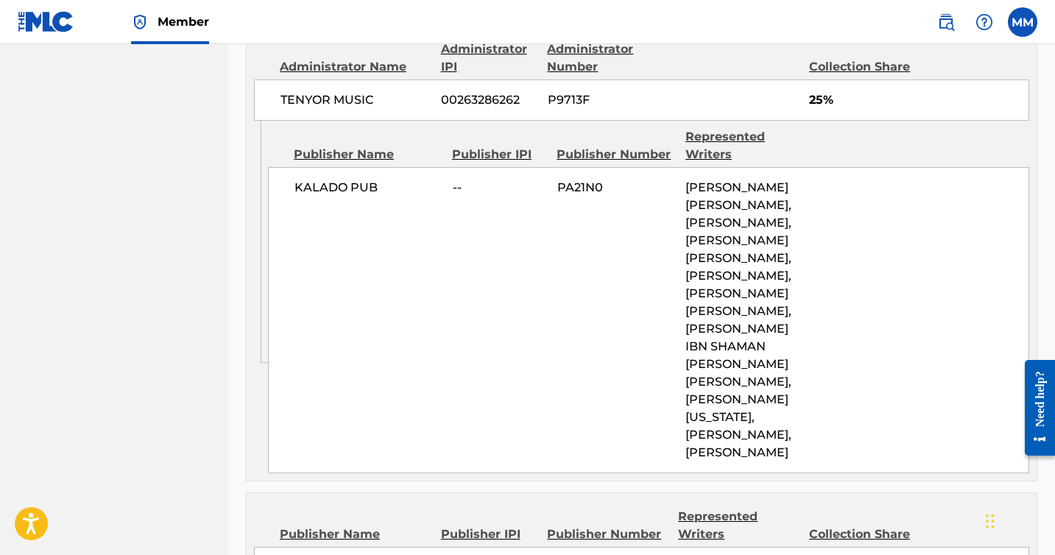
scroll to position [1366, 0]
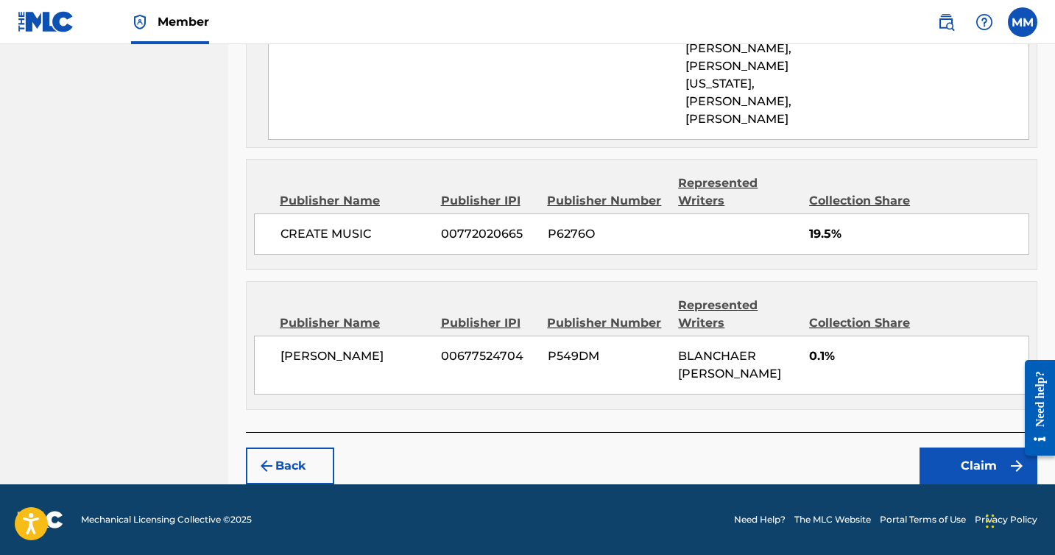
click at [969, 473] on button "Claim" at bounding box center [978, 466] width 118 height 37
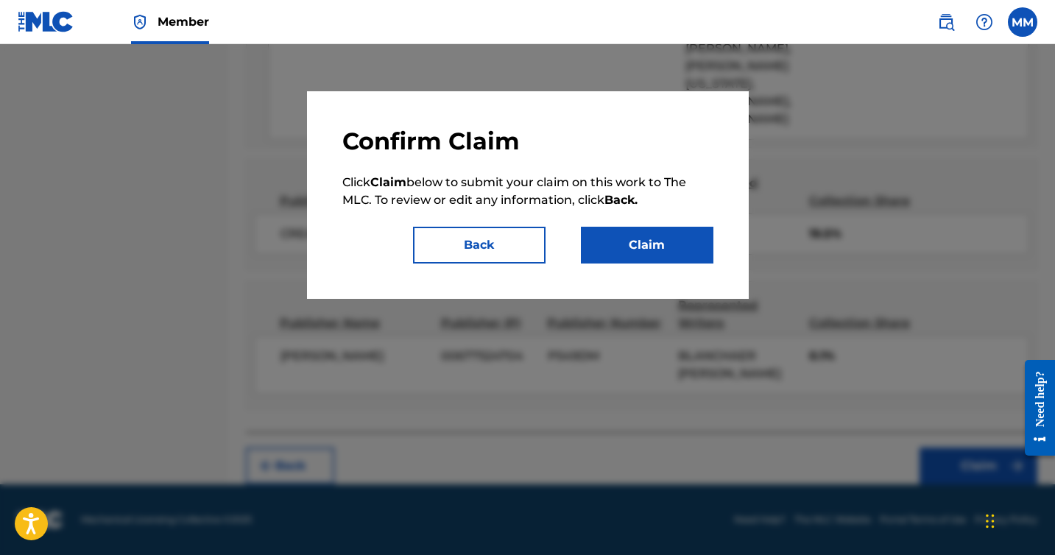
click at [623, 247] on button "Claim" at bounding box center [647, 245] width 132 height 37
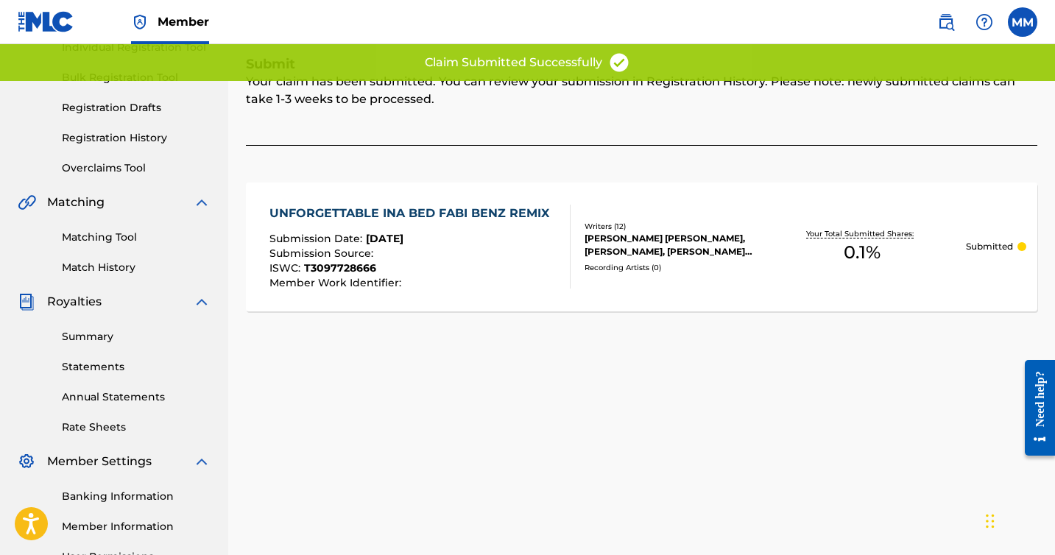
scroll to position [0, 0]
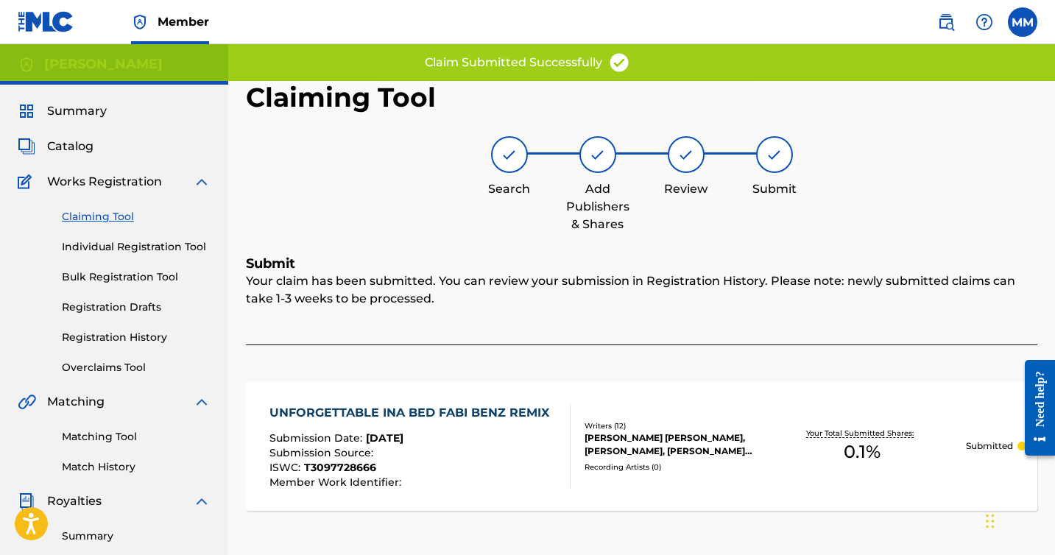
click at [77, 107] on span "Summary" at bounding box center [77, 111] width 60 height 18
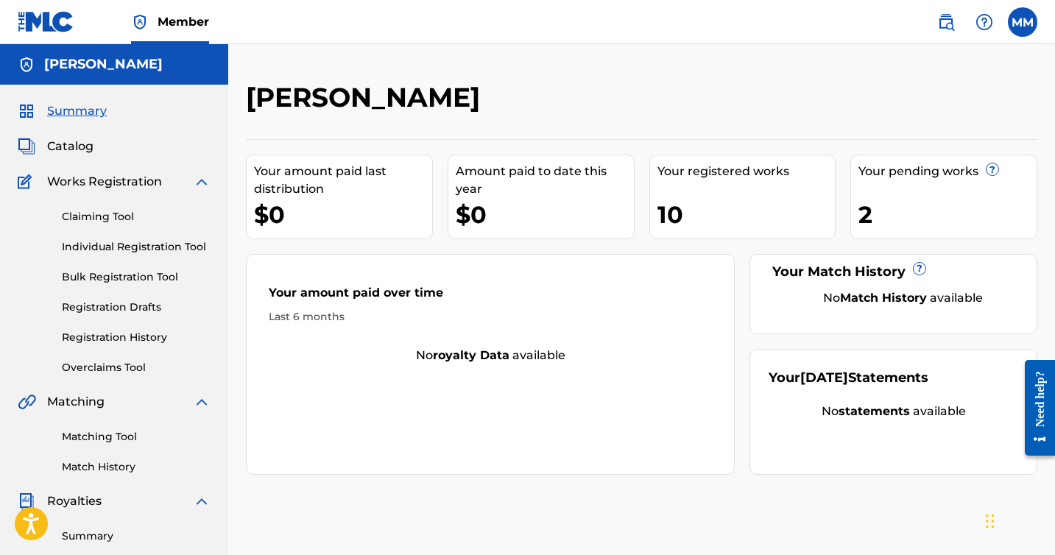
click at [88, 78] on div "[PERSON_NAME]" at bounding box center [114, 64] width 228 height 40
click at [88, 70] on h5 "[PERSON_NAME]" at bounding box center [103, 64] width 119 height 17
click at [82, 113] on span "Summary" at bounding box center [77, 111] width 60 height 18
click at [604, 89] on div "[PERSON_NAME]" at bounding box center [550, 102] width 609 height 43
